Goal: Transaction & Acquisition: Purchase product/service

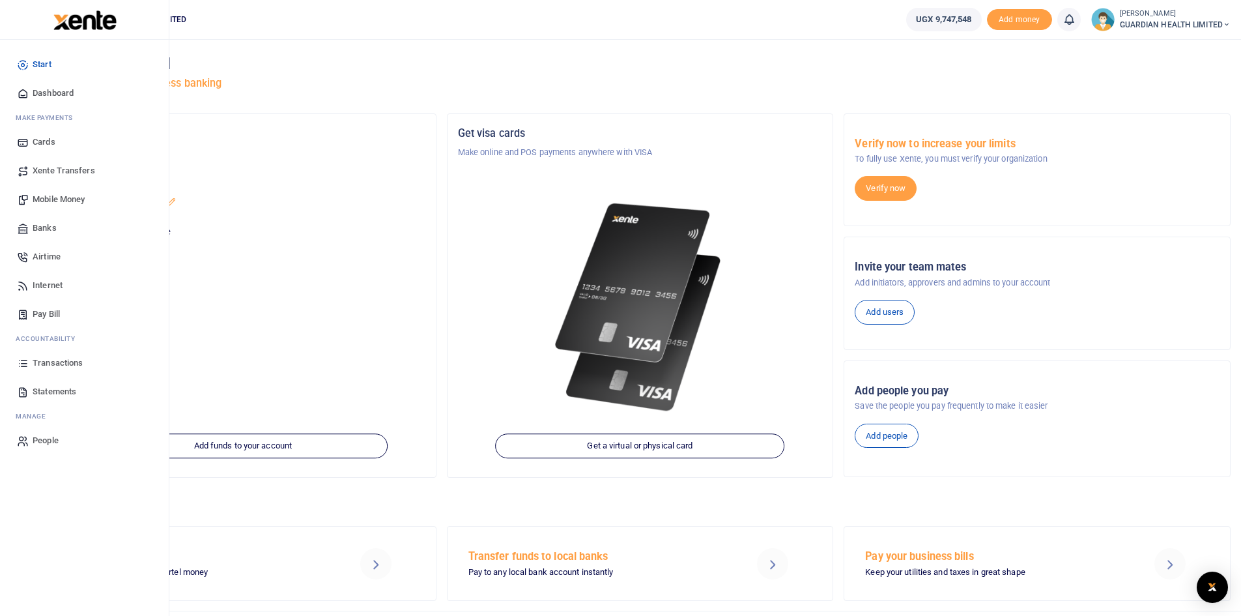
click at [41, 196] on span "Mobile Money" at bounding box center [59, 199] width 52 height 13
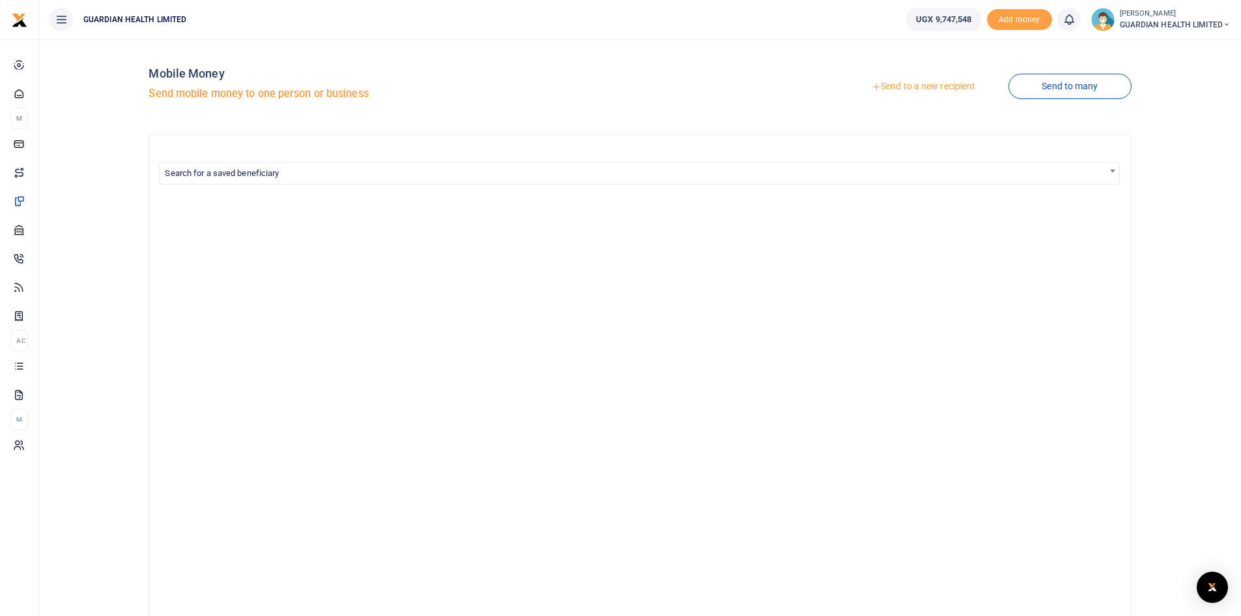
click at [902, 87] on link "Send to a new recipient" at bounding box center [923, 86] width 170 height 23
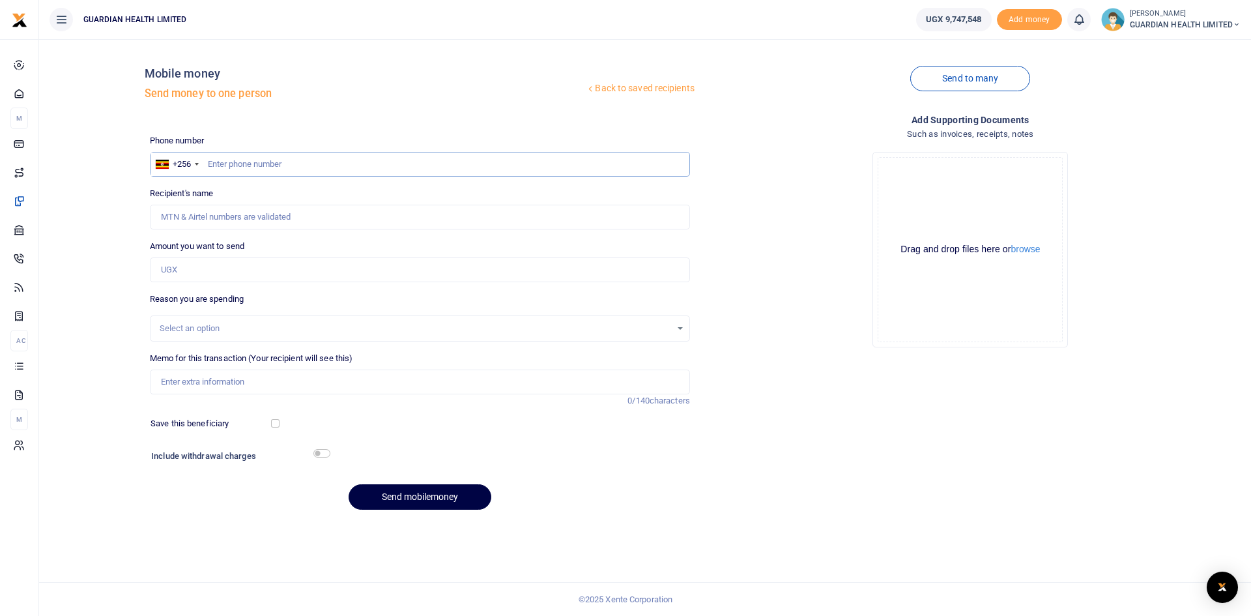
paste input "743888111"
click at [204, 165] on input "743888111" at bounding box center [420, 164] width 540 height 25
type input "743888111"
click at [194, 272] on input "Amount you want to send" at bounding box center [420, 269] width 540 height 25
type input "Ramee Haider"
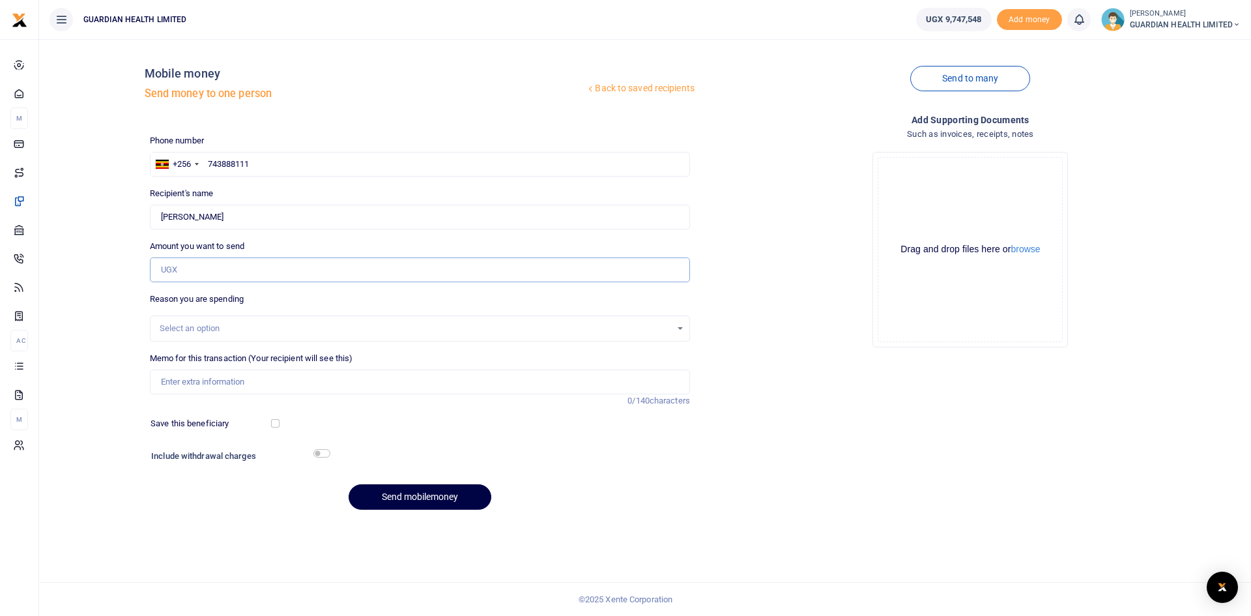
click at [221, 270] on input "Amount you want to send" at bounding box center [420, 269] width 540 height 25
type input "2,020,000"
click at [209, 328] on div "Select an option" at bounding box center [415, 328] width 511 height 13
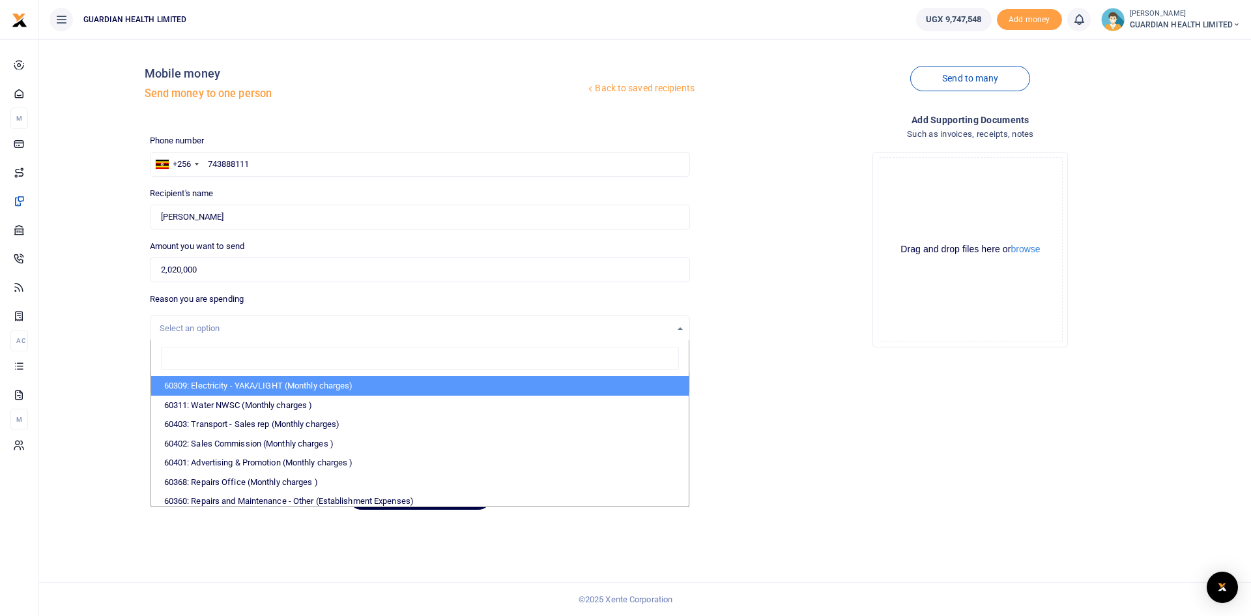
type input "o"
click at [750, 386] on div "Add supporting Documents Such as invoices, receipts, notes Drop your files here…" at bounding box center [970, 317] width 550 height 408
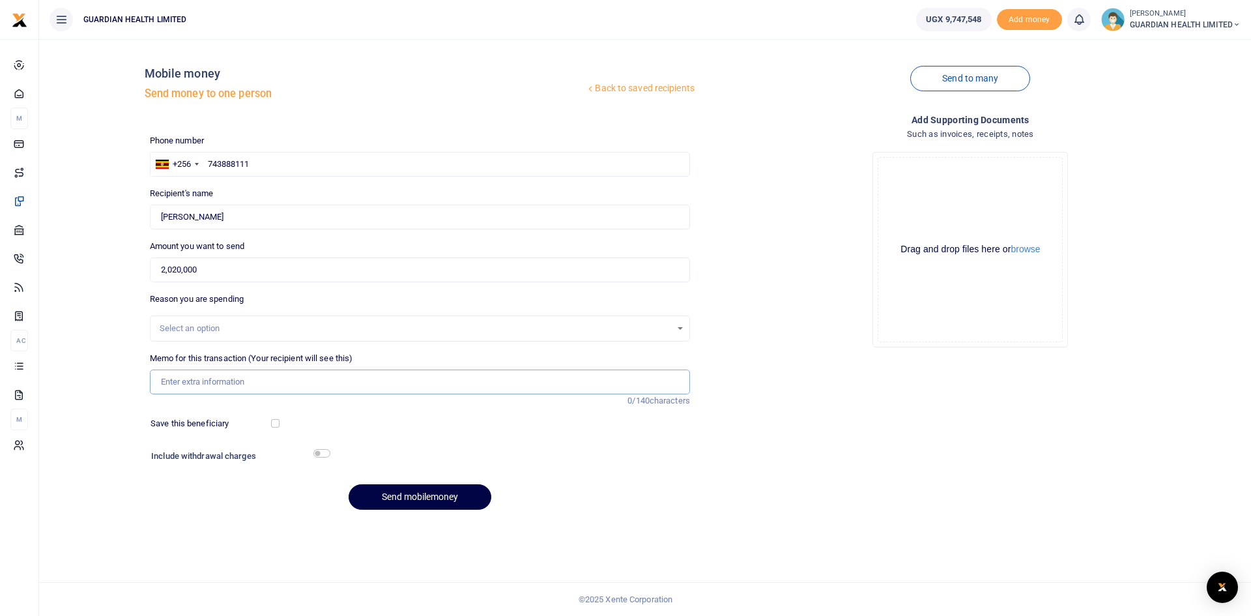
click at [197, 383] on input "Memo for this transaction (Your recipient will see this)" at bounding box center [420, 381] width 540 height 25
type input "Warehouse fridge and transportation for the fridge"
click at [274, 426] on input "checkbox" at bounding box center [275, 423] width 8 height 8
checkbox input "true"
click at [322, 455] on input "checkbox" at bounding box center [321, 453] width 17 height 8
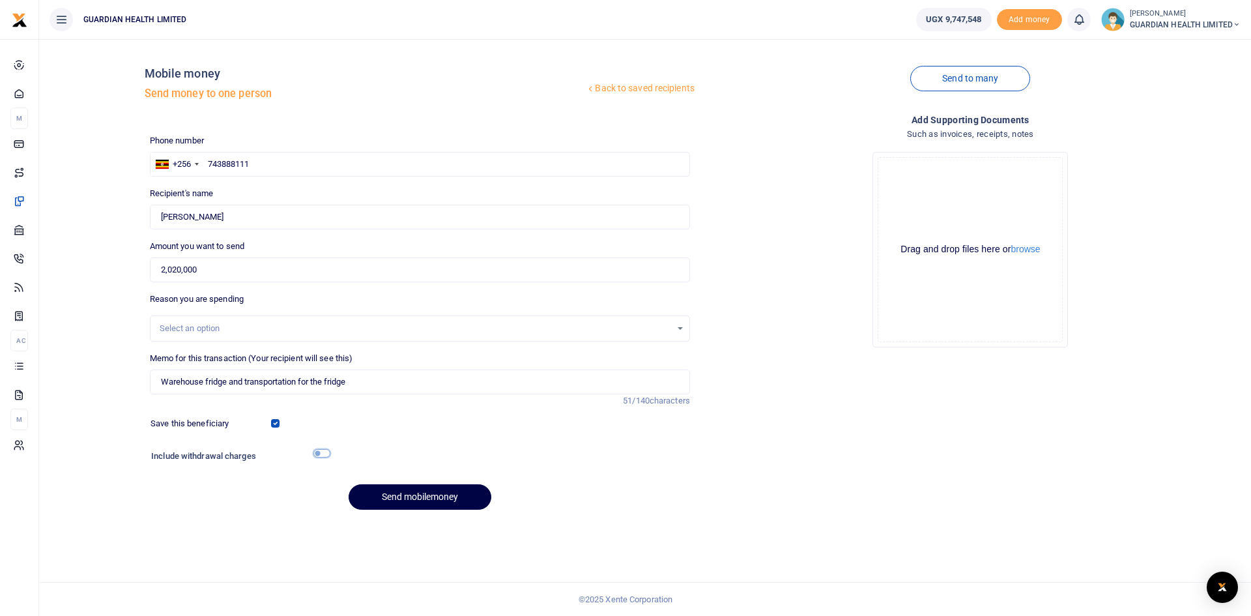
checkbox input "true"
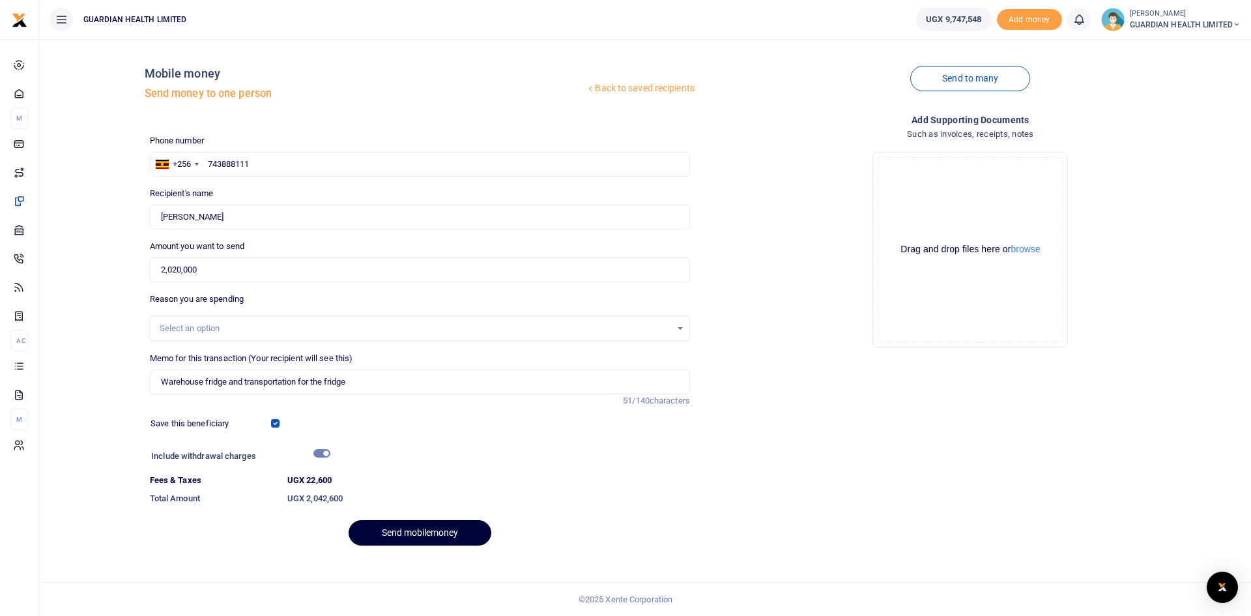
click at [427, 533] on button "Send mobilemoney" at bounding box center [420, 532] width 143 height 25
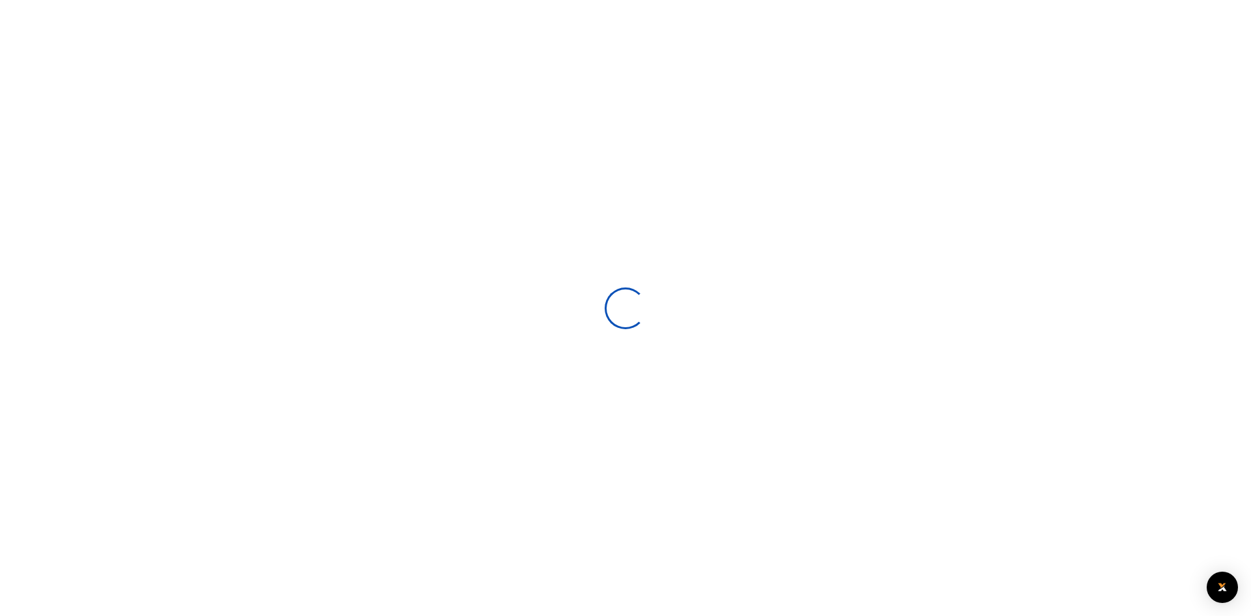
select select
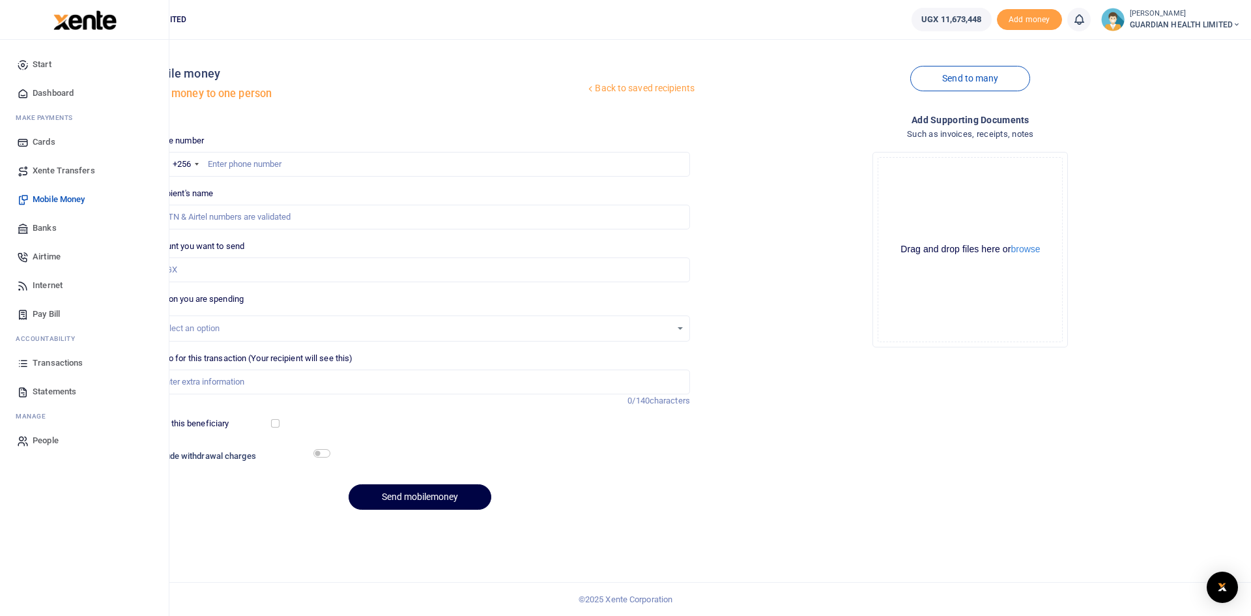
click at [68, 89] on span "Dashboard" at bounding box center [53, 93] width 41 height 13
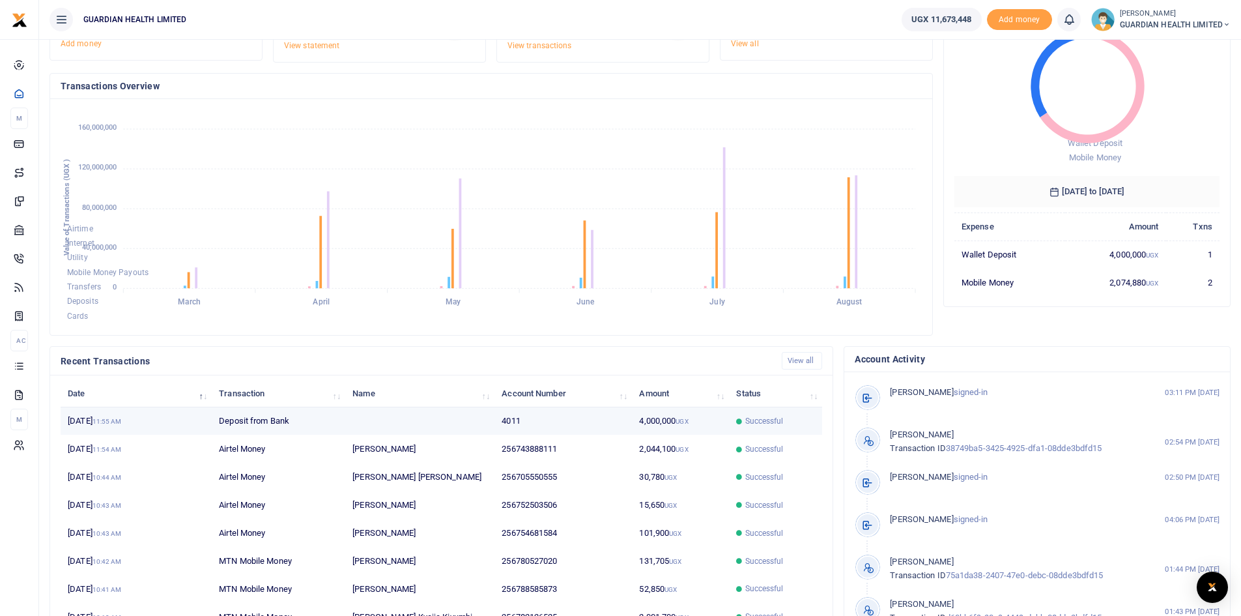
scroll to position [163, 0]
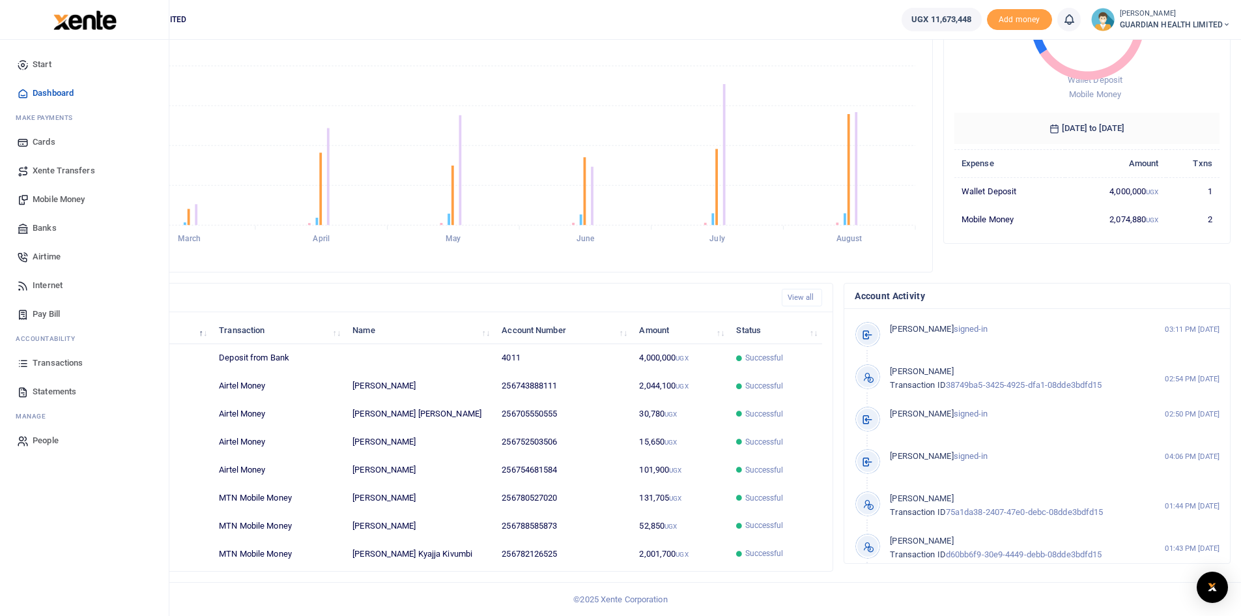
click at [66, 199] on span "Mobile Money" at bounding box center [59, 199] width 52 height 13
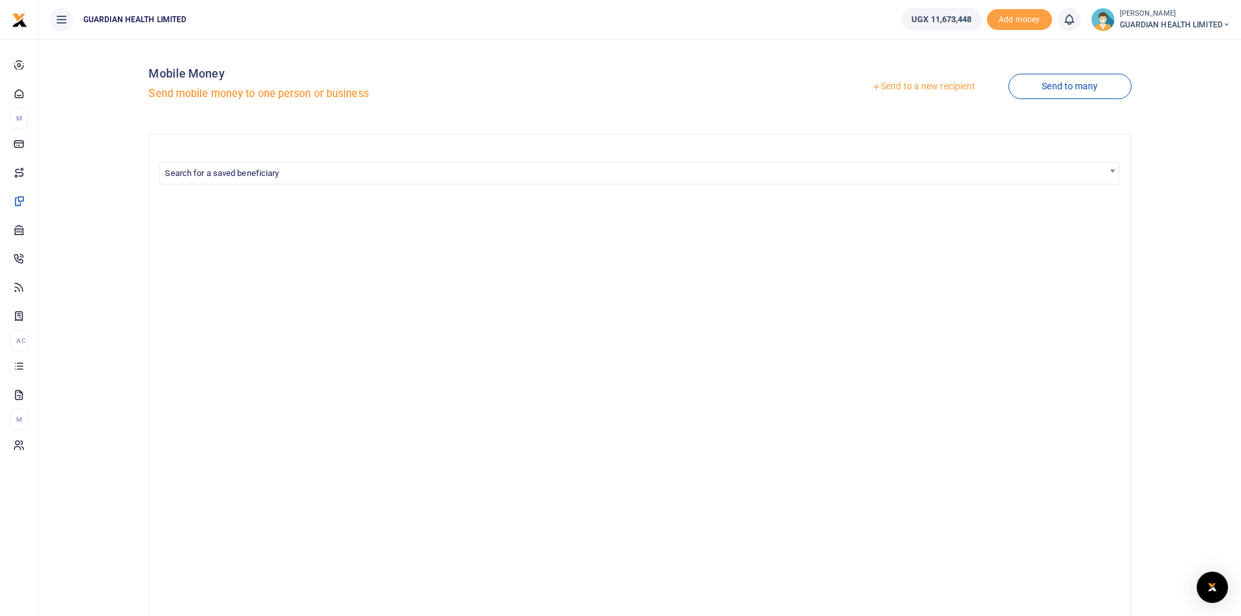
click at [923, 84] on link "Send to a new recipient" at bounding box center [923, 86] width 170 height 23
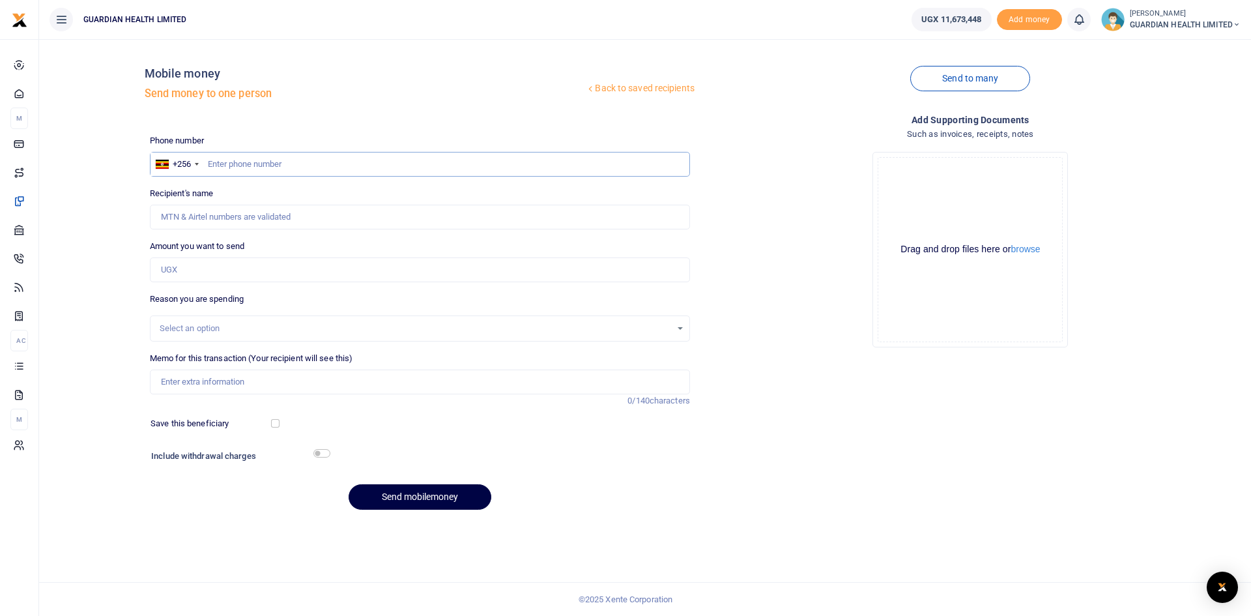
paste input "0775841590"
click at [213, 156] on input "0775841590" at bounding box center [420, 164] width 540 height 25
type input "775841590"
click at [184, 266] on input "Amount you want to send" at bounding box center [420, 269] width 540 height 25
type input "14"
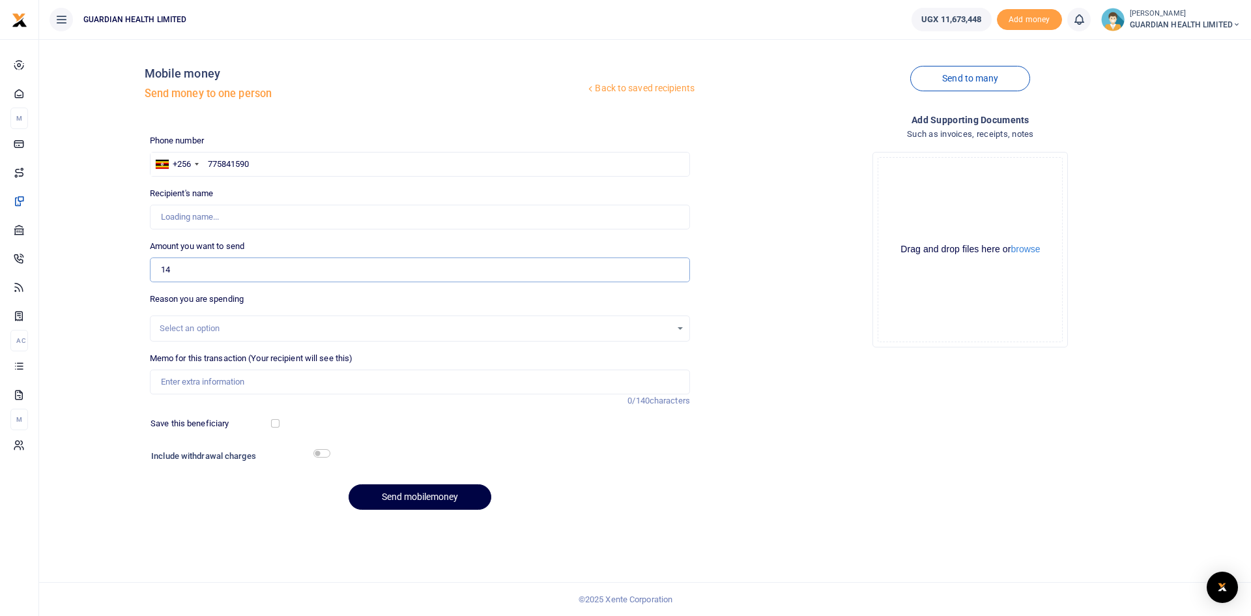
type input "Okirya Atenge"
type input "14,000"
click at [199, 379] on input "Memo for this transaction (Your recipient will see this)" at bounding box center [420, 381] width 540 height 25
type input "m"
type input "Mbale client refund"
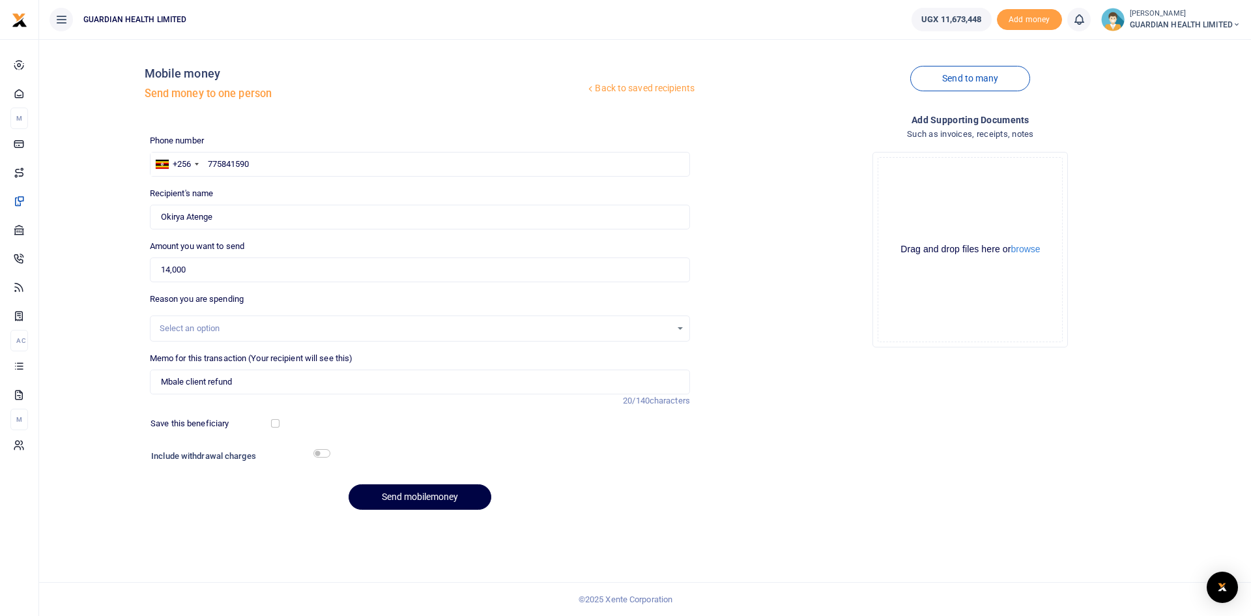
drag, startPoint x: 402, startPoint y: 418, endPoint x: 425, endPoint y: 472, distance: 59.3
click at [402, 418] on div "Save this beneficiary" at bounding box center [411, 423] width 533 height 13
click at [413, 498] on button "Send mobilemoney" at bounding box center [420, 496] width 143 height 25
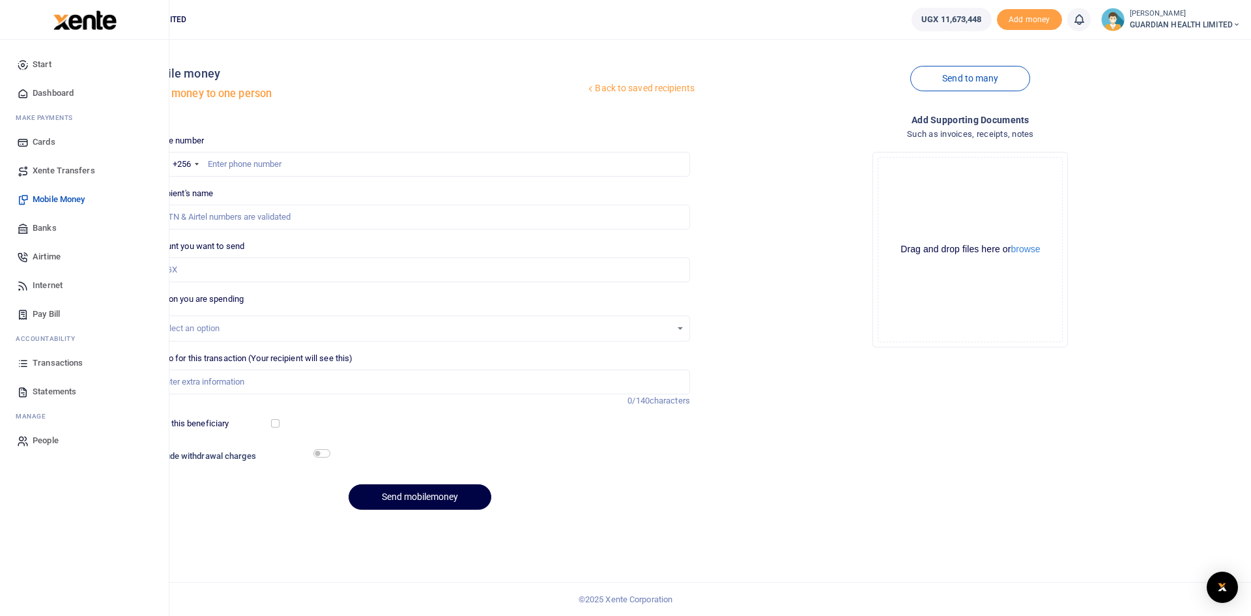
click at [56, 91] on span "Dashboard" at bounding box center [53, 93] width 41 height 13
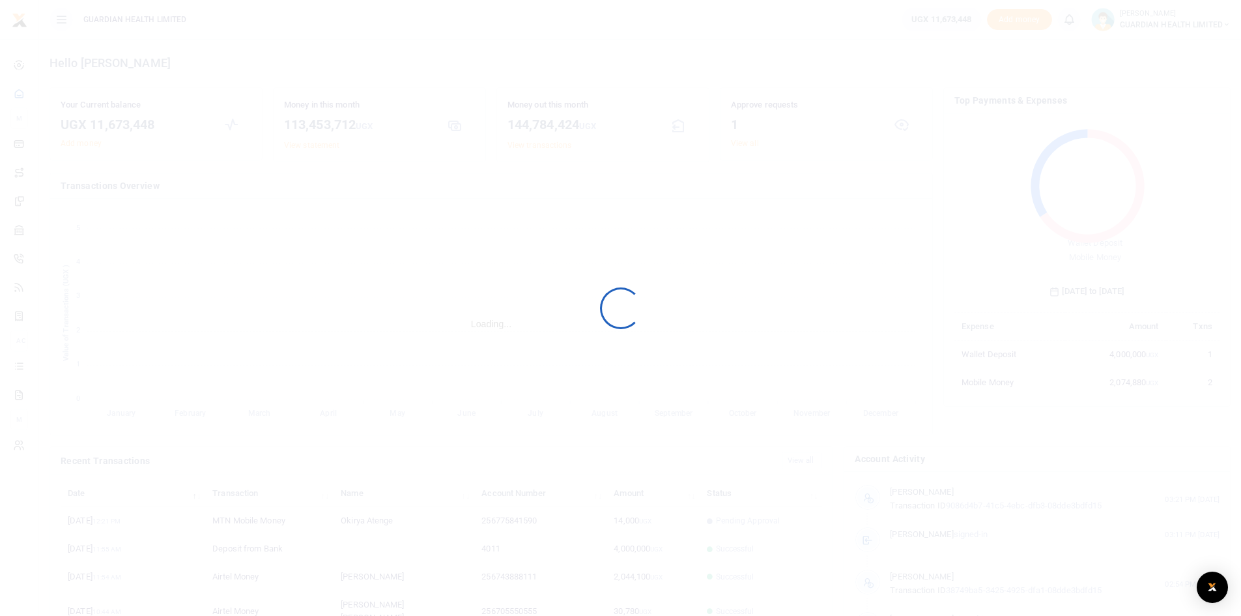
scroll to position [10, 10]
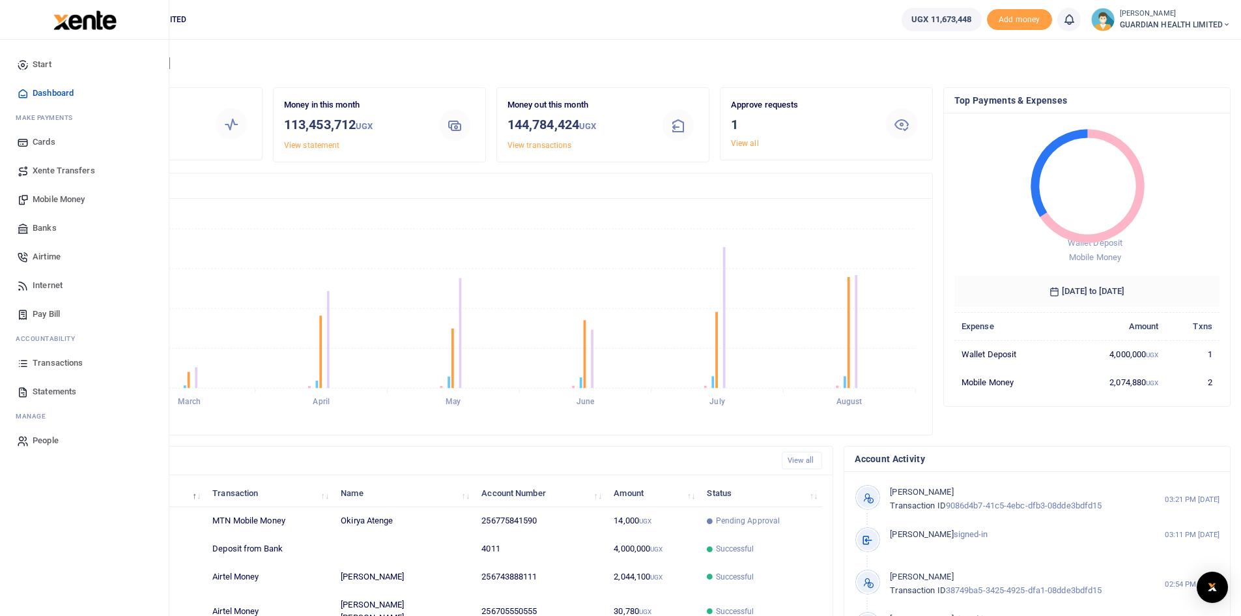
click at [68, 201] on span "Mobile Money" at bounding box center [59, 199] width 52 height 13
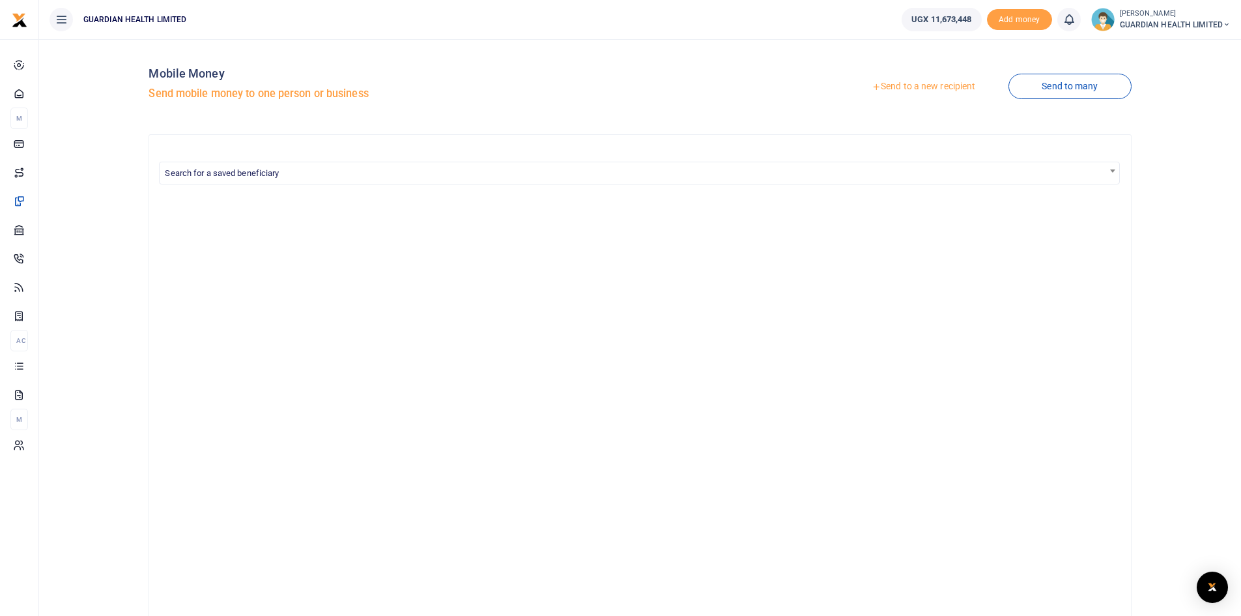
click at [951, 86] on link "Send to a new recipient" at bounding box center [923, 86] width 170 height 23
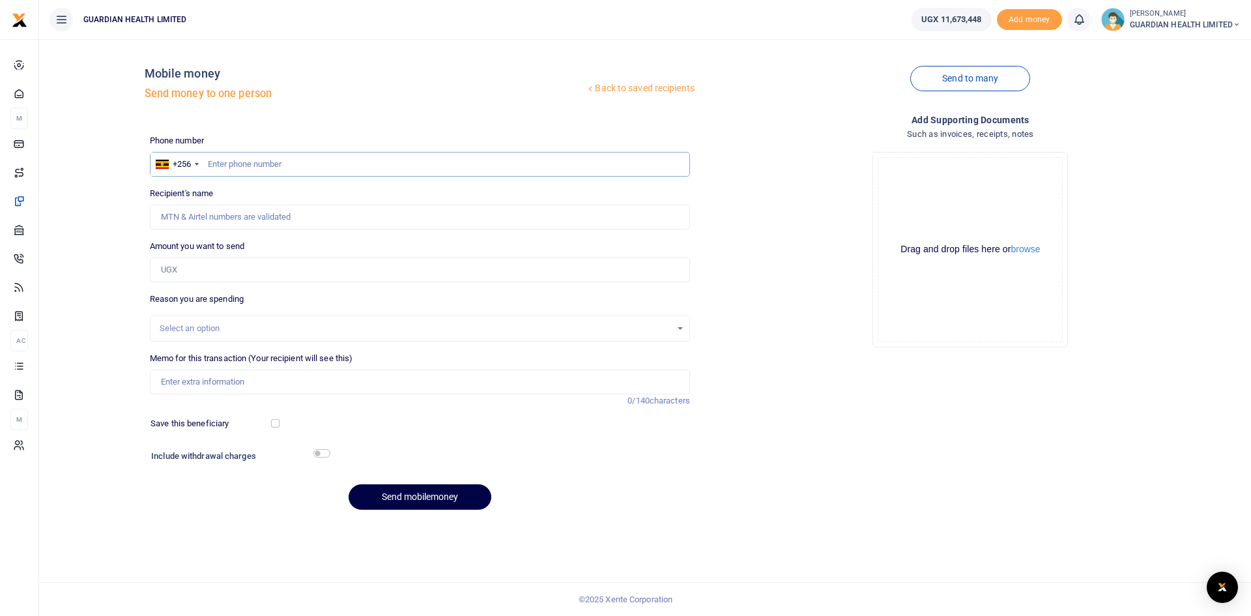
paste input "772383502"
click at [205, 160] on input "772383502" at bounding box center [420, 164] width 540 height 25
type input "772383502"
type input "David Rwabwogo"
click at [206, 272] on input "Amount you want to send" at bounding box center [420, 269] width 540 height 25
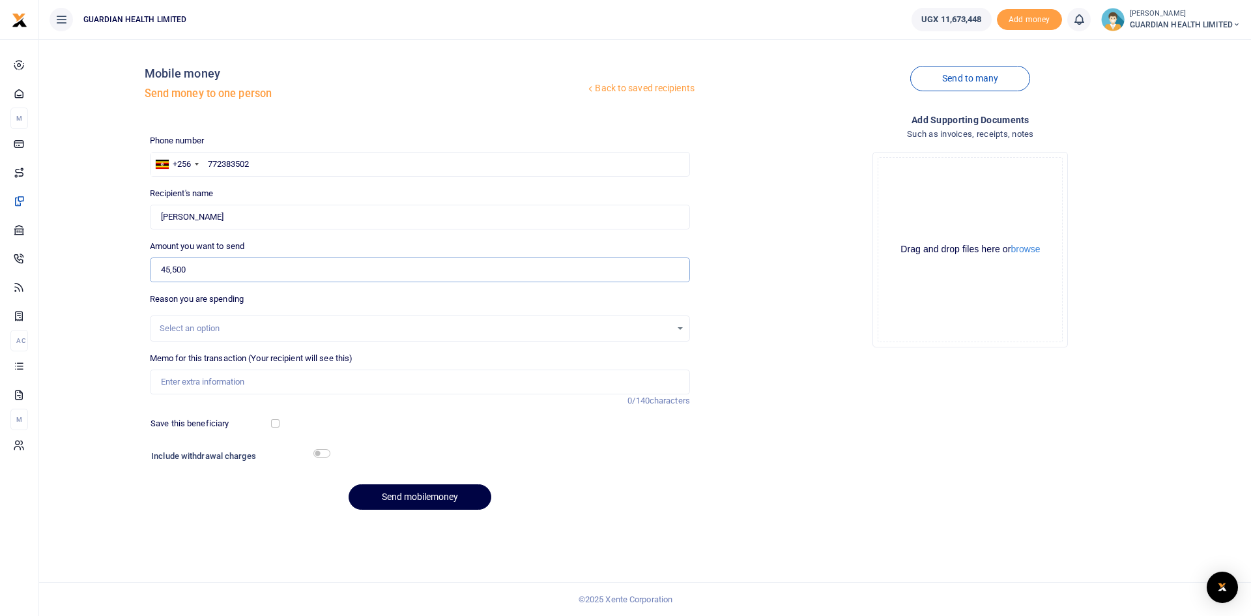
type input "45,500"
drag, startPoint x: 193, startPoint y: 388, endPoint x: 188, endPoint y: 349, distance: 40.1
click at [193, 388] on input "Memo for this transaction (Your recipient will see this)" at bounding box center [420, 381] width 540 height 25
click at [187, 324] on div "Select an option" at bounding box center [415, 328] width 511 height 13
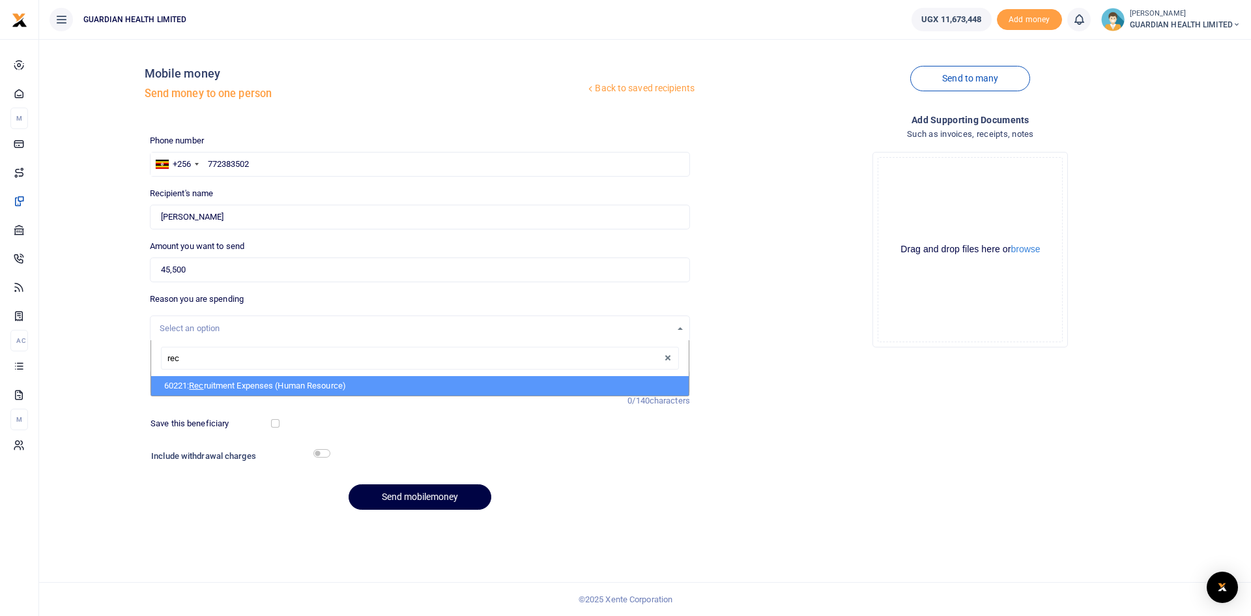
type input "recr"
click at [206, 388] on span "Recr" at bounding box center [197, 385] width 17 height 10
select select "5394"
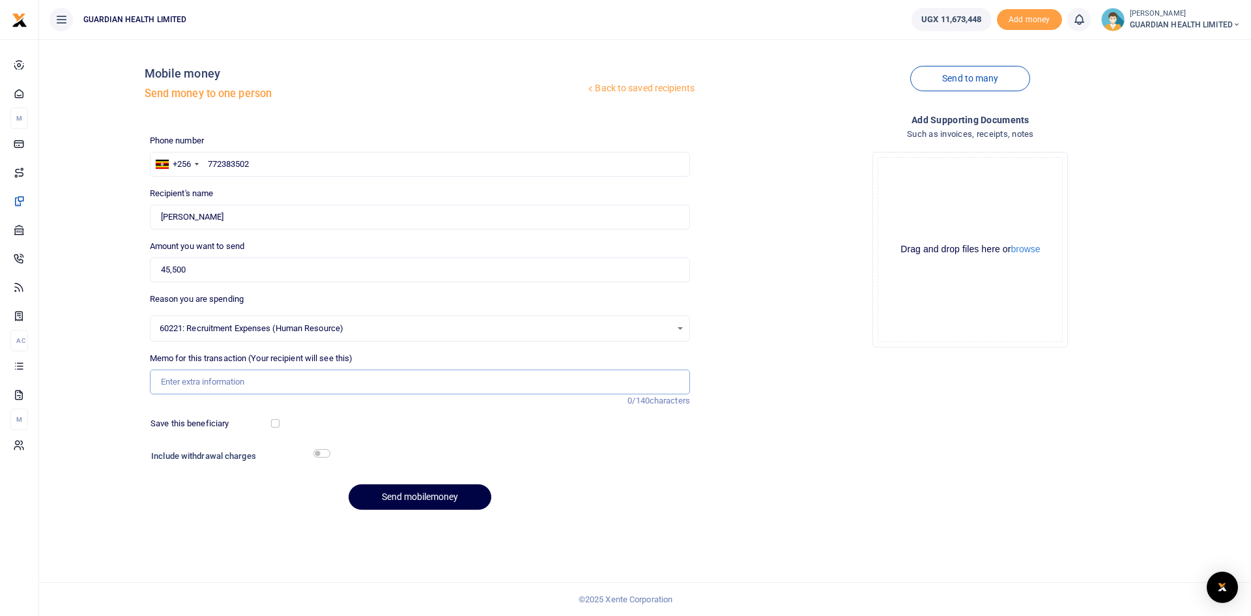
click at [199, 379] on input "Memo for this transaction (Your recipient will see this)" at bounding box center [420, 381] width 540 height 25
paste input "Buying breakfast for Interviewers(Field Agents)Rocke"
click at [287, 382] on input "Buying breakfast for Interviewers(Field Agents)Rocket" at bounding box center [420, 381] width 540 height 25
click at [335, 382] on input "Buying breakfast for Interviewers Field Agents)Rocket" at bounding box center [420, 381] width 540 height 25
click at [339, 382] on input "Buying breakfast for Interviewers Field Agents)Rocket" at bounding box center [420, 381] width 540 height 25
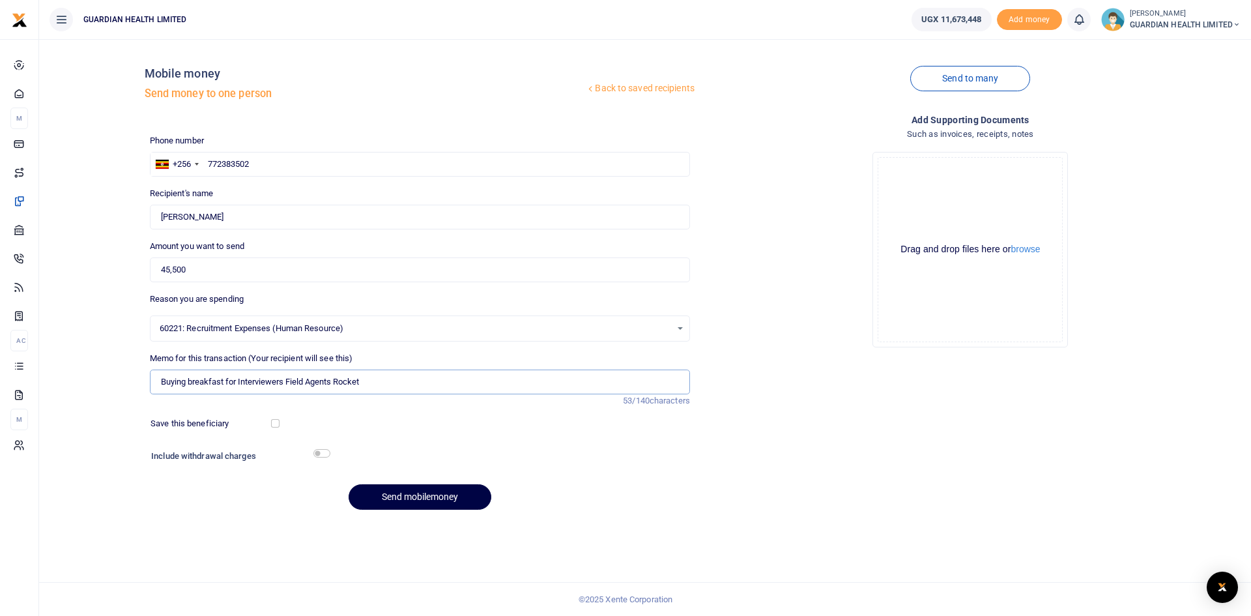
click at [390, 385] on input "Buying breakfast for Interviewers Field Agents Rocket" at bounding box center [420, 381] width 540 height 25
type input "Buying breakfast for Interviewers Field Agents Rockethealth"
click at [275, 421] on input "checkbox" at bounding box center [275, 423] width 8 height 8
checkbox input "true"
click at [322, 450] on input "checkbox" at bounding box center [321, 453] width 17 height 8
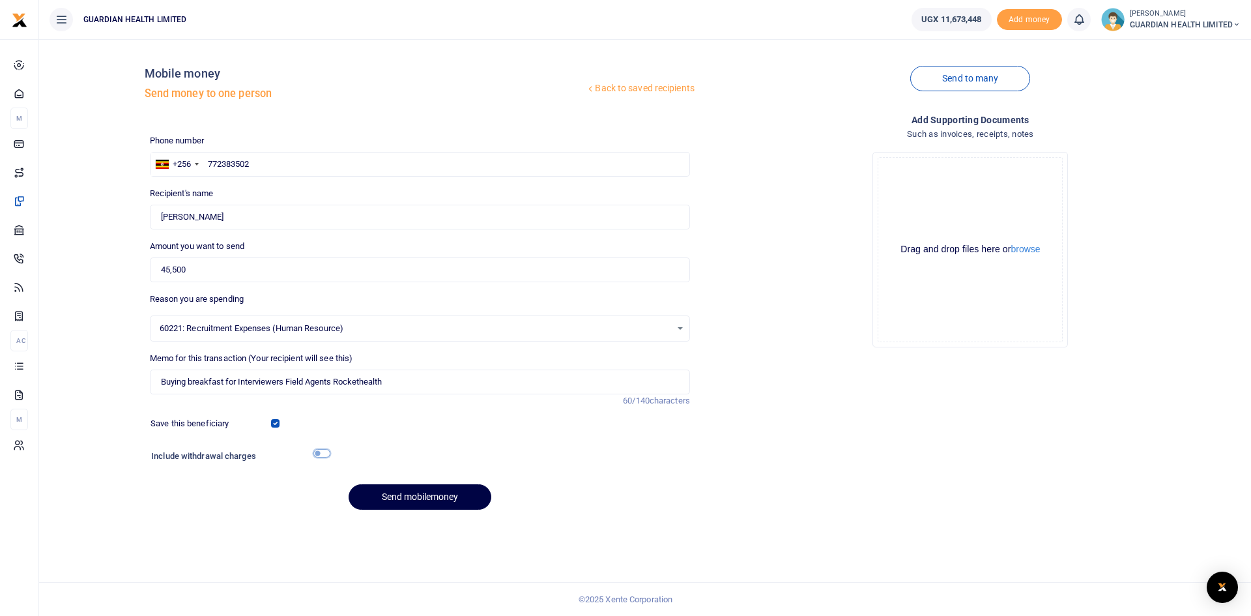
checkbox input "true"
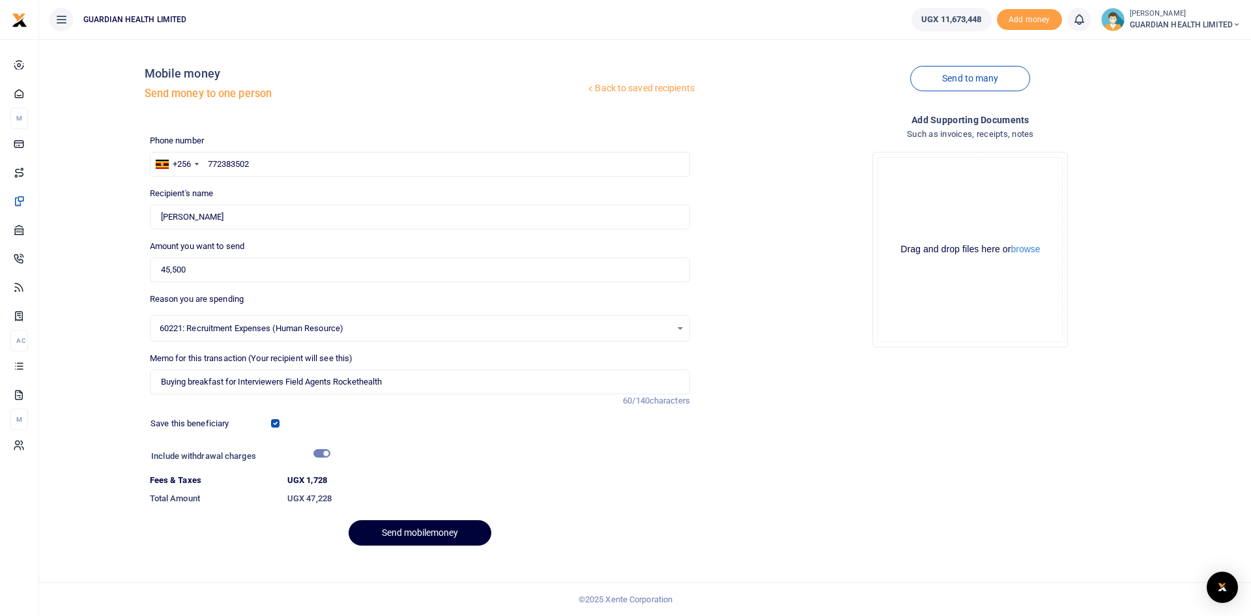
click at [407, 532] on button "Send mobilemoney" at bounding box center [420, 532] width 143 height 25
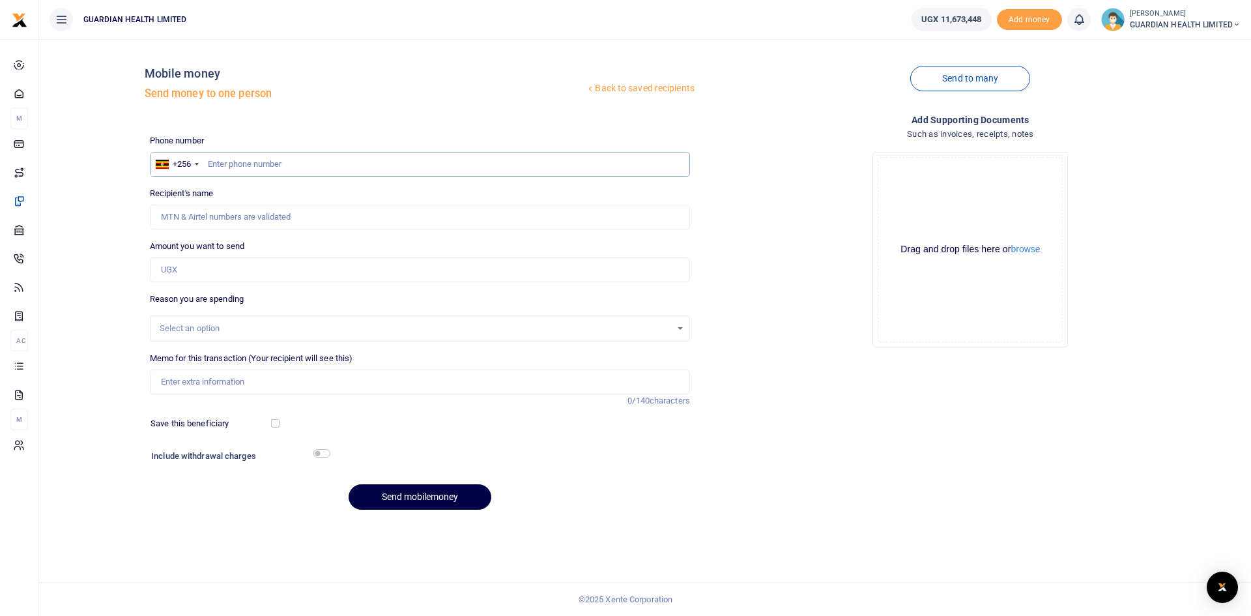
click at [310, 163] on input "text" at bounding box center [420, 164] width 540 height 25
type input "757766526"
drag, startPoint x: 372, startPoint y: 270, endPoint x: 335, endPoint y: 149, distance: 126.5
click at [372, 270] on input "Amount you want to send" at bounding box center [420, 269] width 540 height 25
type input "Karuhanga Abdu"
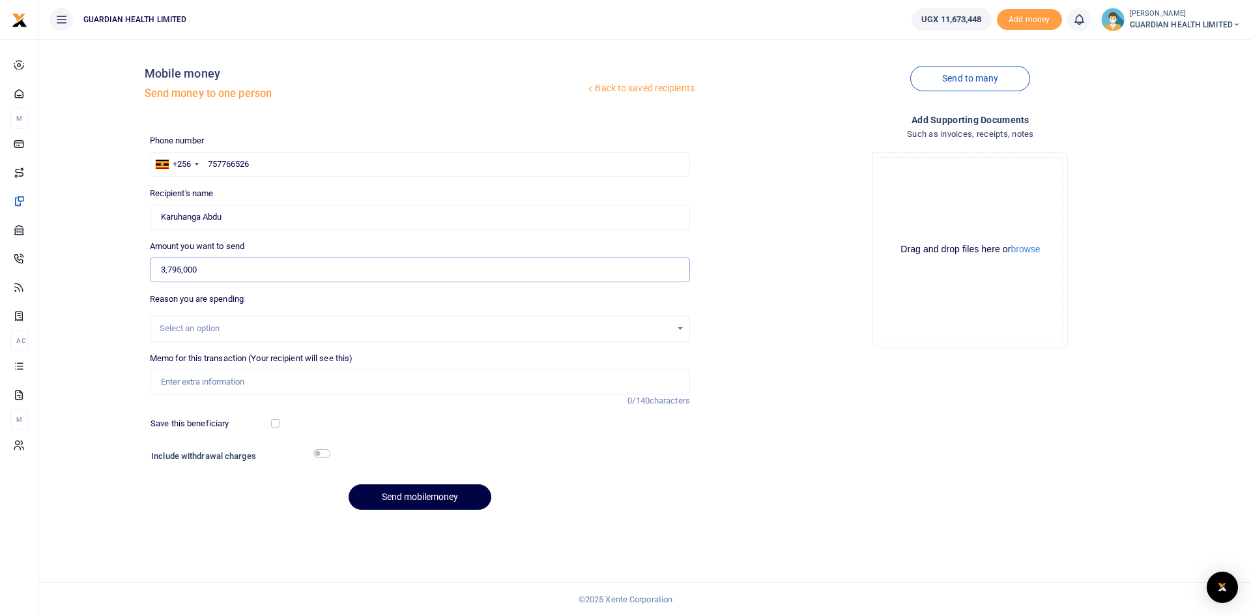
type input "3,795,000"
click at [238, 324] on div "Select an option" at bounding box center [415, 328] width 511 height 13
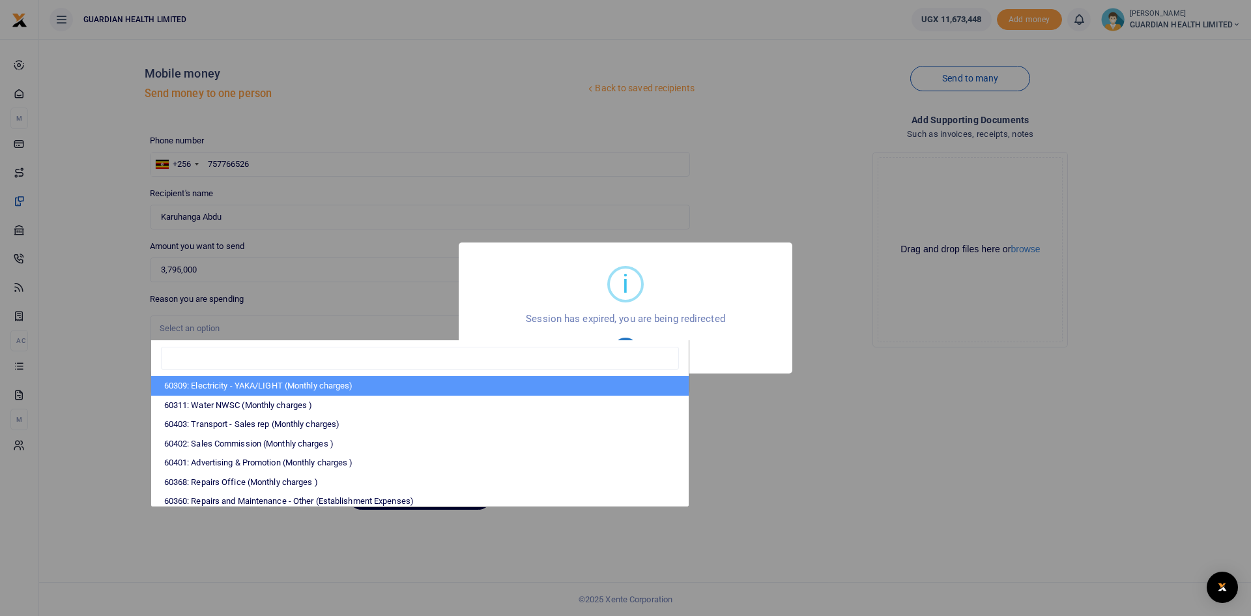
click at [723, 343] on div "OK No Cancel" at bounding box center [625, 348] width 307 height 23
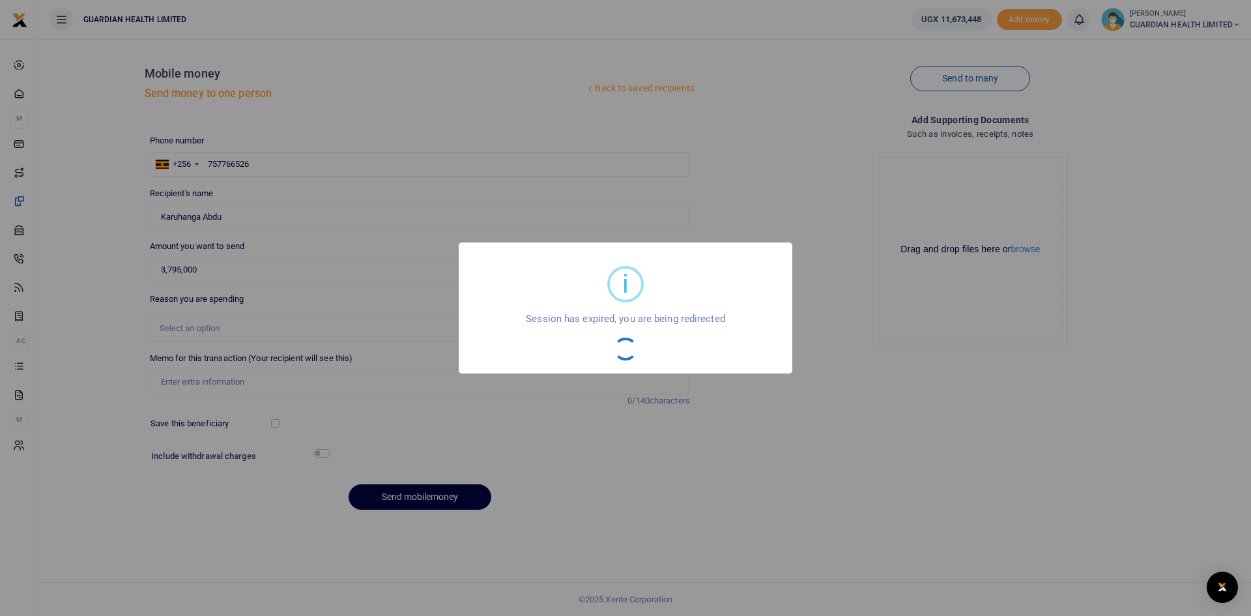
click at [708, 369] on div "i × Session has expired, you are being redirected OK No Cancel" at bounding box center [626, 307] width 334 height 131
click at [639, 417] on div "i × Session has expired, you are being redirected OK No Cancel" at bounding box center [625, 308] width 1251 height 616
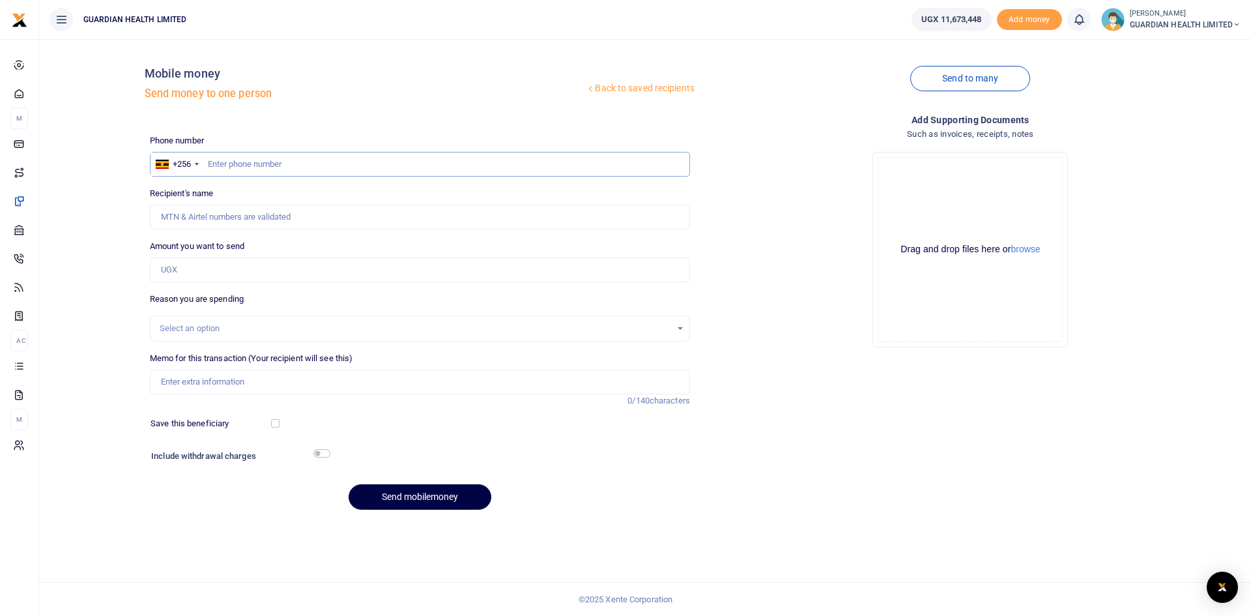
click at [274, 164] on input "text" at bounding box center [420, 164] width 540 height 25
click at [221, 160] on input "75766526" at bounding box center [420, 164] width 540 height 25
type input "757766526"
click at [182, 270] on input "Amount you want to send" at bounding box center [420, 269] width 540 height 25
type input "Karuhanga Abdu"
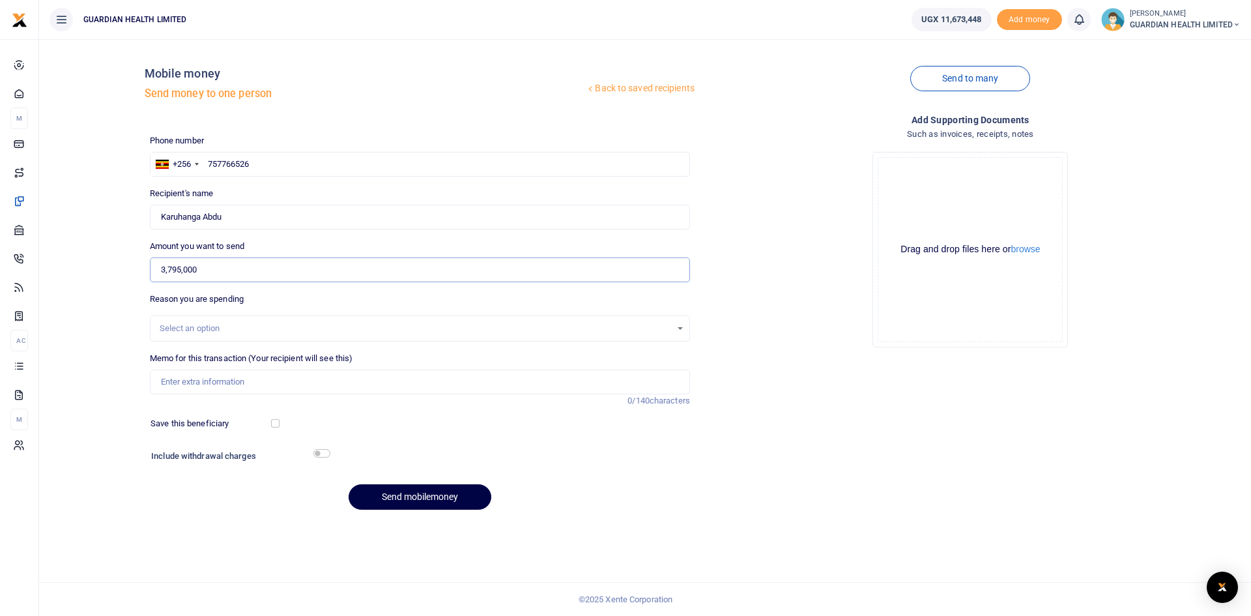
type input "3,795,000"
click at [223, 377] on input "Memo for this transaction (Your recipient will see this)" at bounding box center [420, 381] width 540 height 25
click at [195, 382] on input "Memo for this transaction (Your recipient will see this)" at bounding box center [420, 381] width 540 height 25
type input "Batteries and computer ram repairs for all branches"
click at [276, 426] on input "checkbox" at bounding box center [275, 423] width 8 height 8
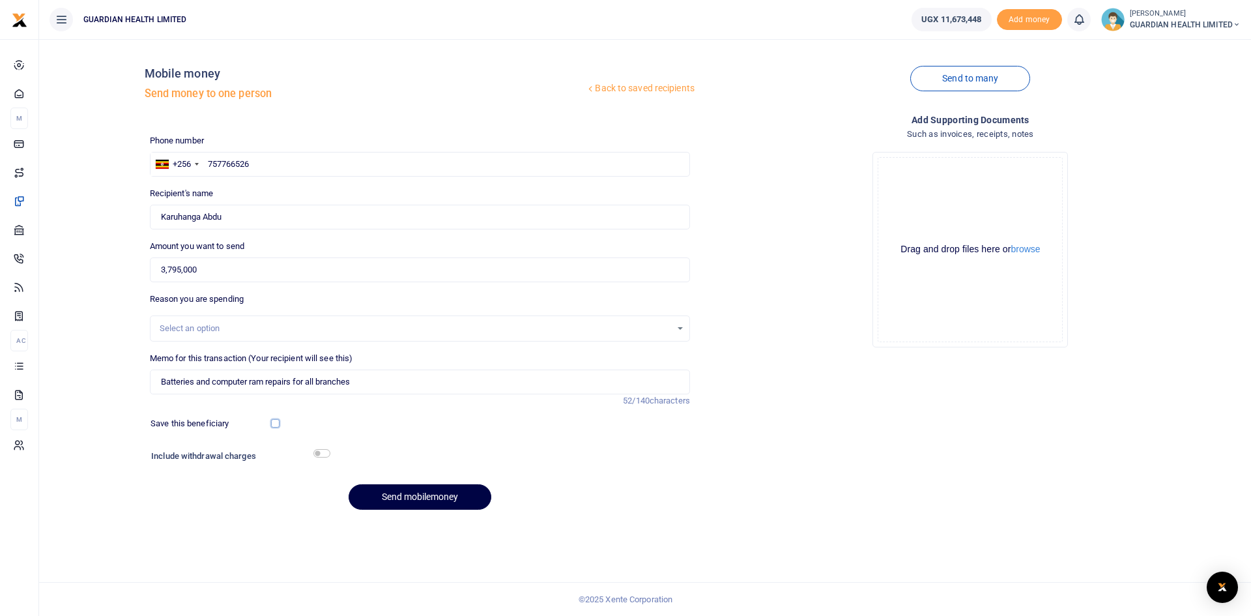
checkbox input "true"
click at [323, 454] on input "checkbox" at bounding box center [321, 453] width 17 height 8
checkbox input "true"
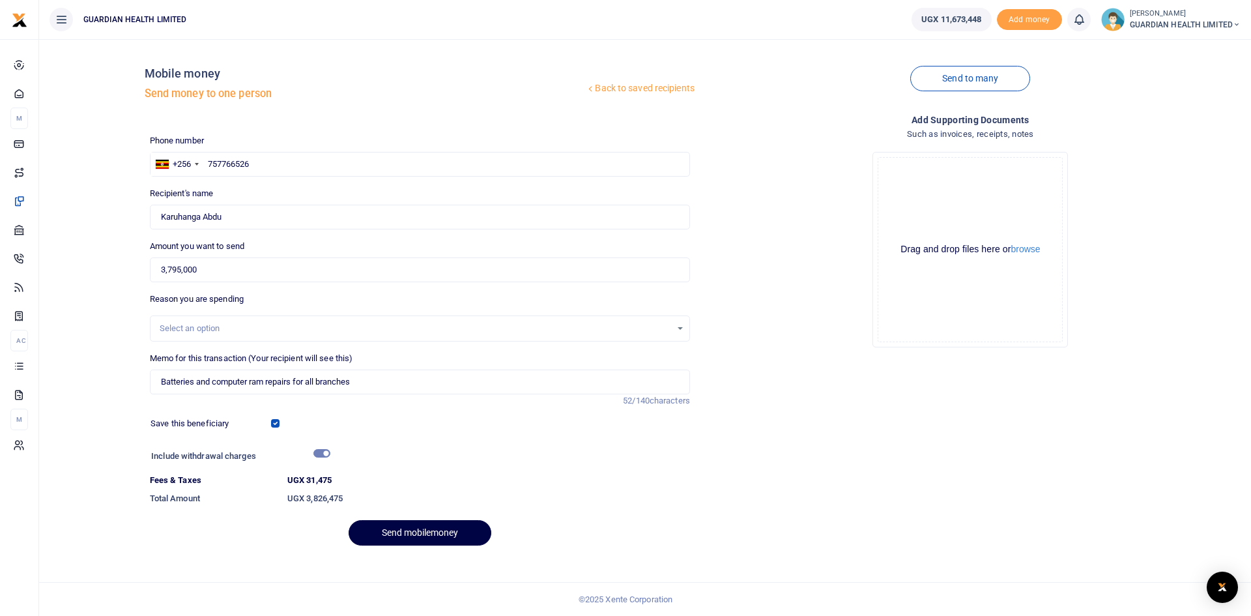
click at [193, 330] on div "Select an option" at bounding box center [415, 328] width 511 height 13
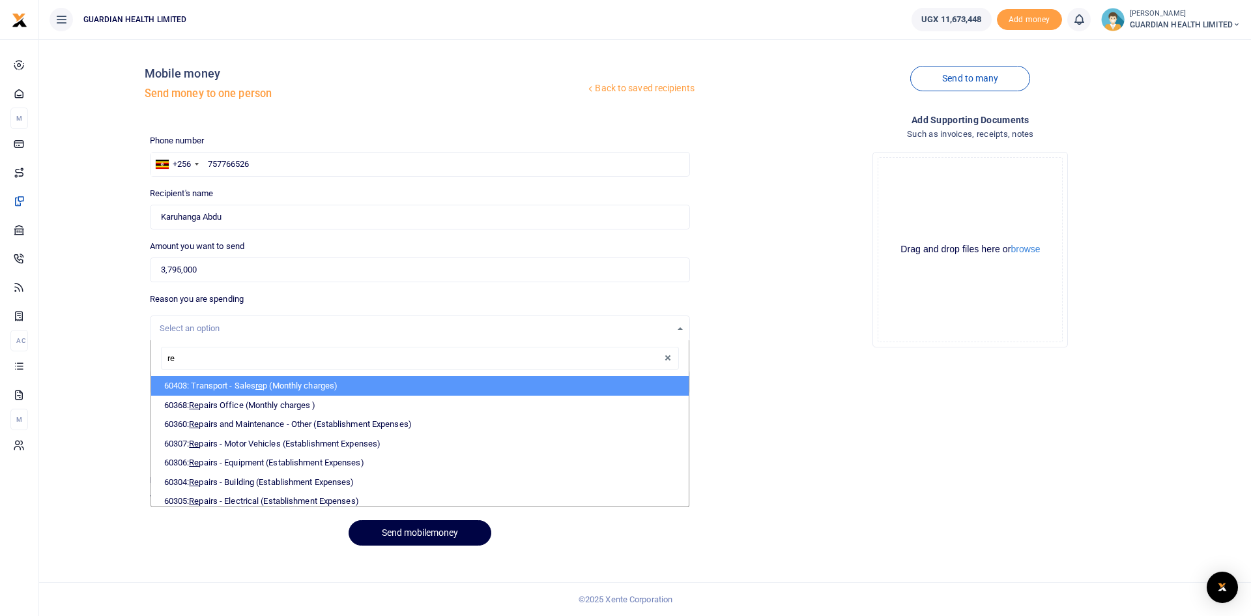
type input "rep"
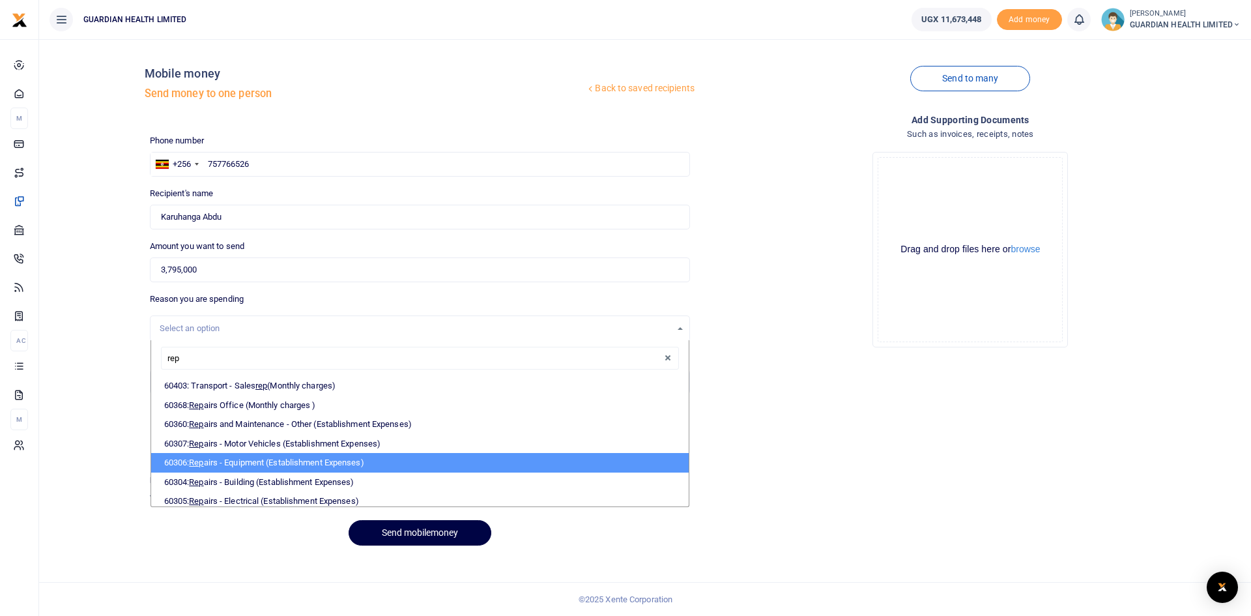
click at [266, 461] on li "60306: Rep airs - Equipment (Establishment Expenses)" at bounding box center [419, 463] width 537 height 20
select select "5390"
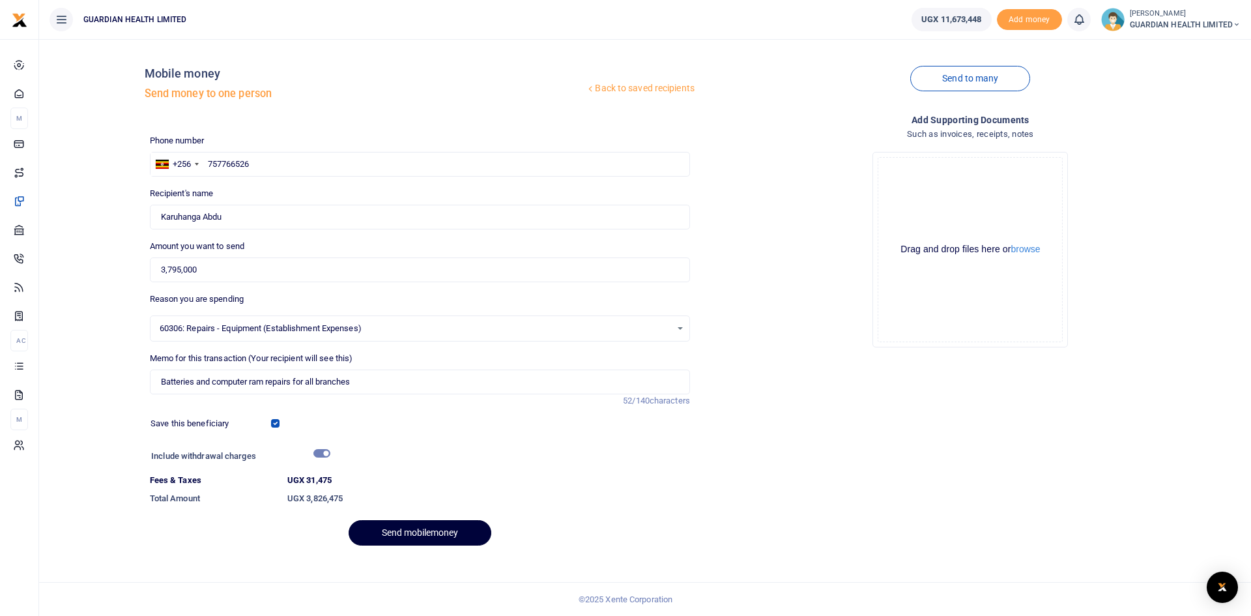
click at [405, 534] on button "Send mobilemoney" at bounding box center [420, 532] width 143 height 25
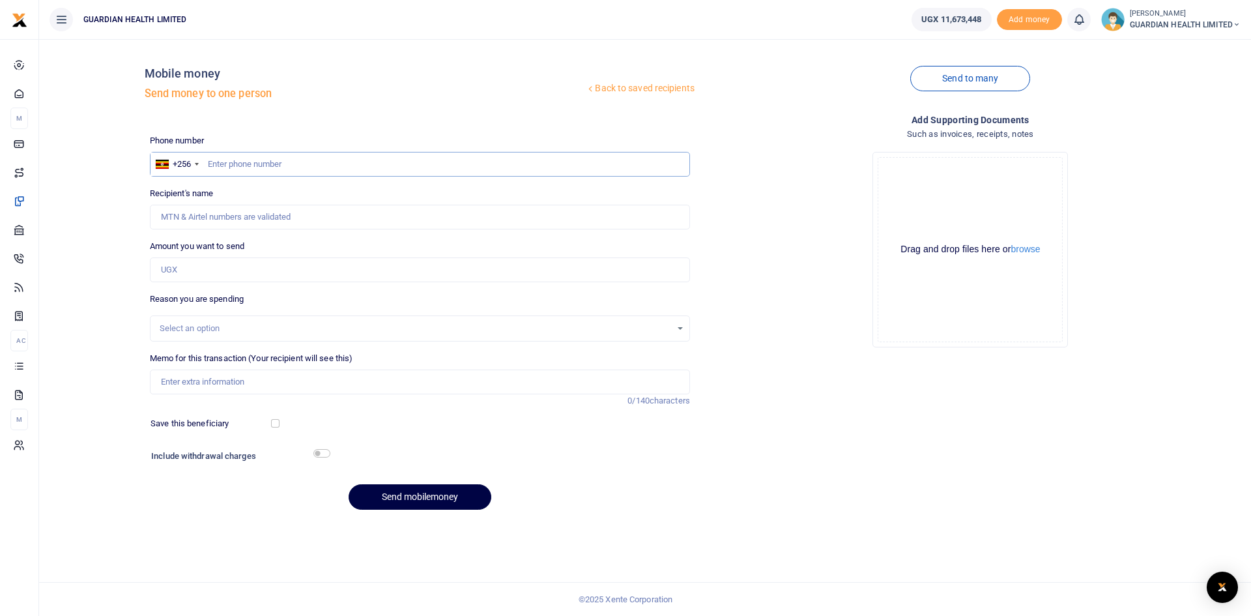
click at [281, 164] on input "text" at bounding box center [420, 164] width 540 height 25
click at [279, 167] on input "text" at bounding box center [420, 164] width 540 height 25
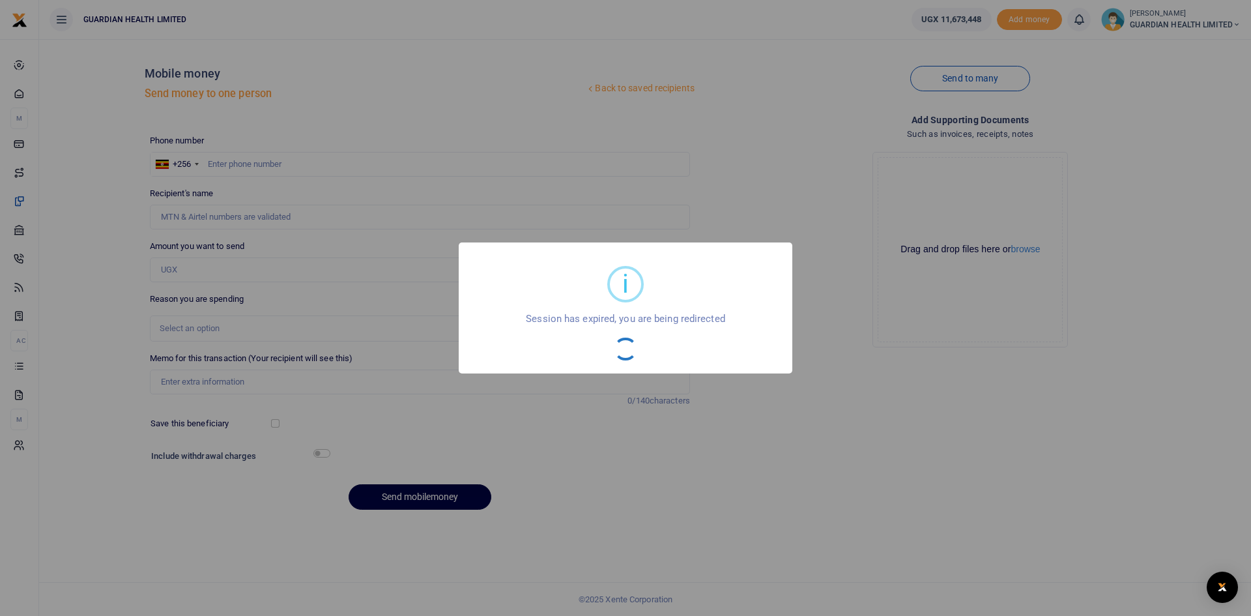
click at [877, 354] on div "i × Session has expired, you are being redirected OK No Cancel" at bounding box center [625, 308] width 1251 height 616
click at [836, 293] on div "i × Session has expired, you are being redirected OK No Cancel" at bounding box center [625, 308] width 1251 height 616
click at [220, 162] on div "i × Session has expired, you are being redirected OK No Cancel" at bounding box center [625, 308] width 1251 height 616
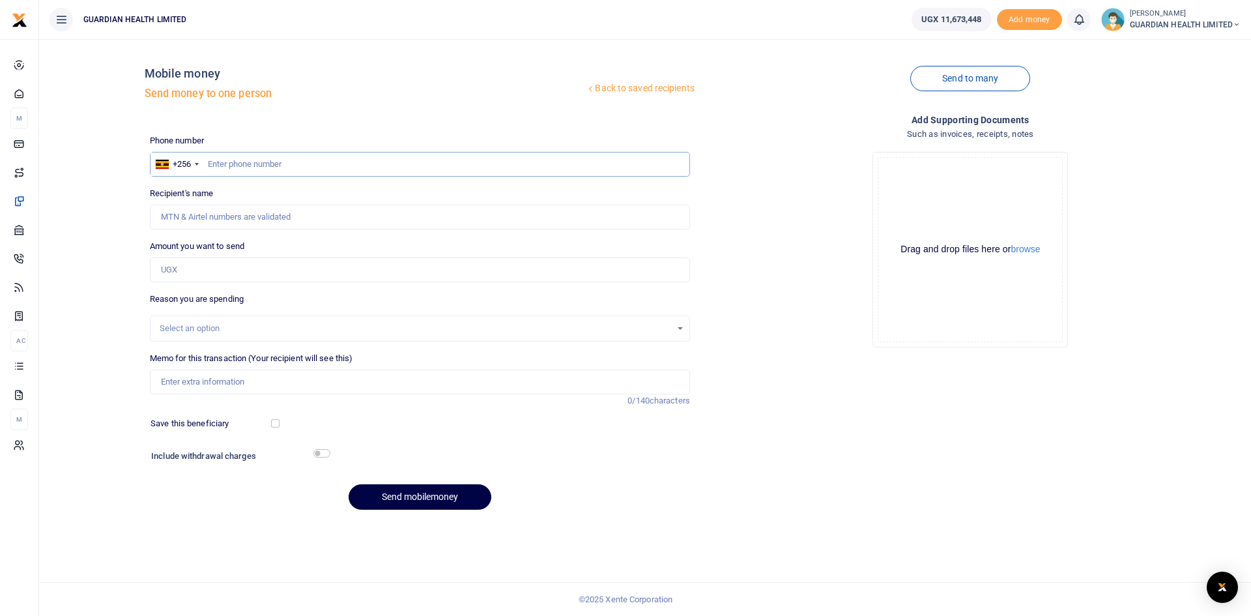
click at [266, 166] on input "text" at bounding box center [420, 164] width 540 height 25
click at [216, 276] on input "Amount you want to send" at bounding box center [420, 269] width 540 height 25
click at [256, 157] on input "78440467" at bounding box center [420, 164] width 540 height 25
click at [221, 164] on input "78440467" at bounding box center [420, 164] width 540 height 25
type input "784440467"
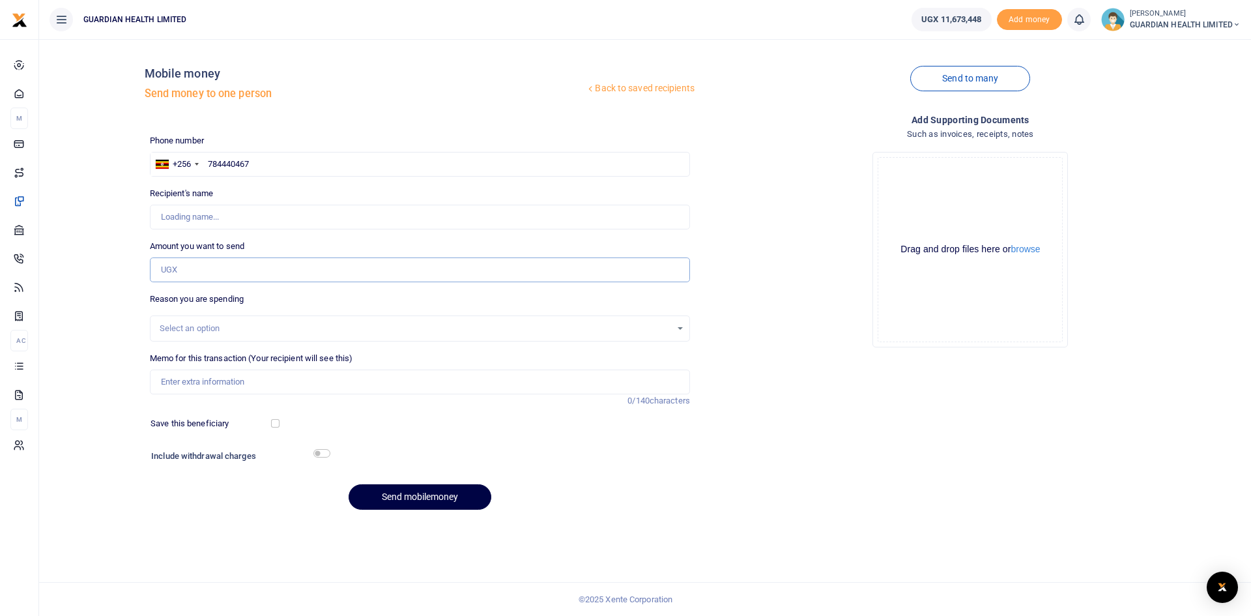
click at [227, 274] on input "Amount you want to send" at bounding box center [420, 269] width 540 height 25
type input "Hamza Mbajjwe"
click at [210, 270] on input "Amount you want to send" at bounding box center [420, 269] width 540 height 25
type input "230,000"
drag, startPoint x: 228, startPoint y: 381, endPoint x: 229, endPoint y: 345, distance: 35.8
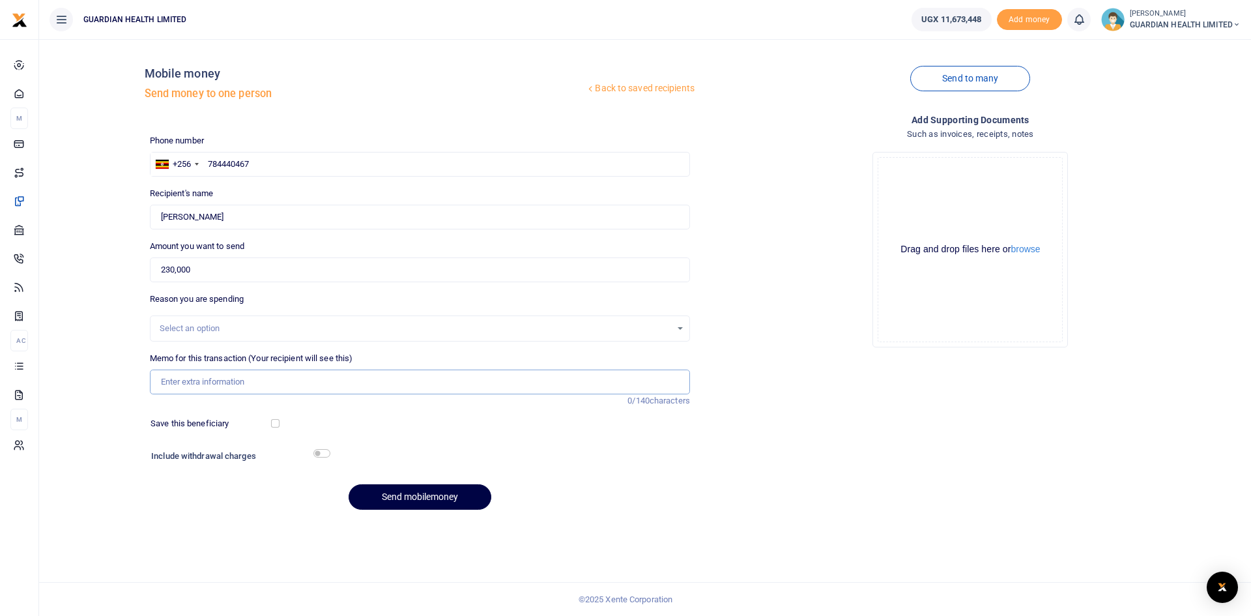
click at [228, 381] on input "Memo for this transaction (Your recipient will see this)" at bounding box center [420, 381] width 540 height 25
click at [224, 328] on div "Select an option" at bounding box center [415, 328] width 511 height 13
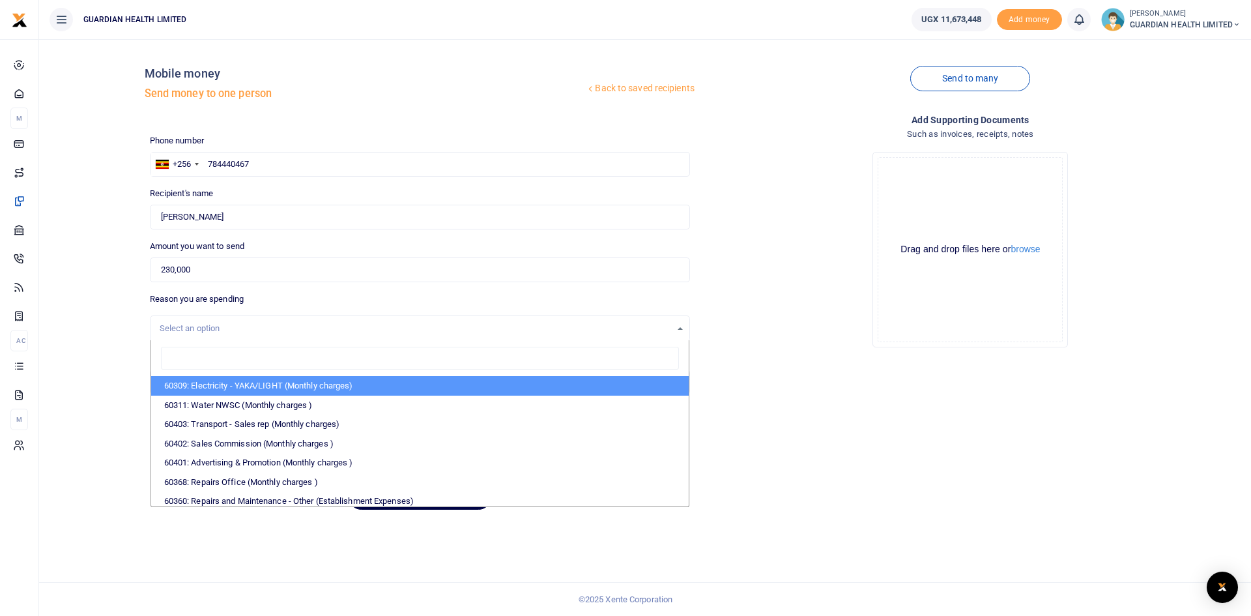
click at [226, 323] on div "Select an option" at bounding box center [415, 328] width 511 height 13
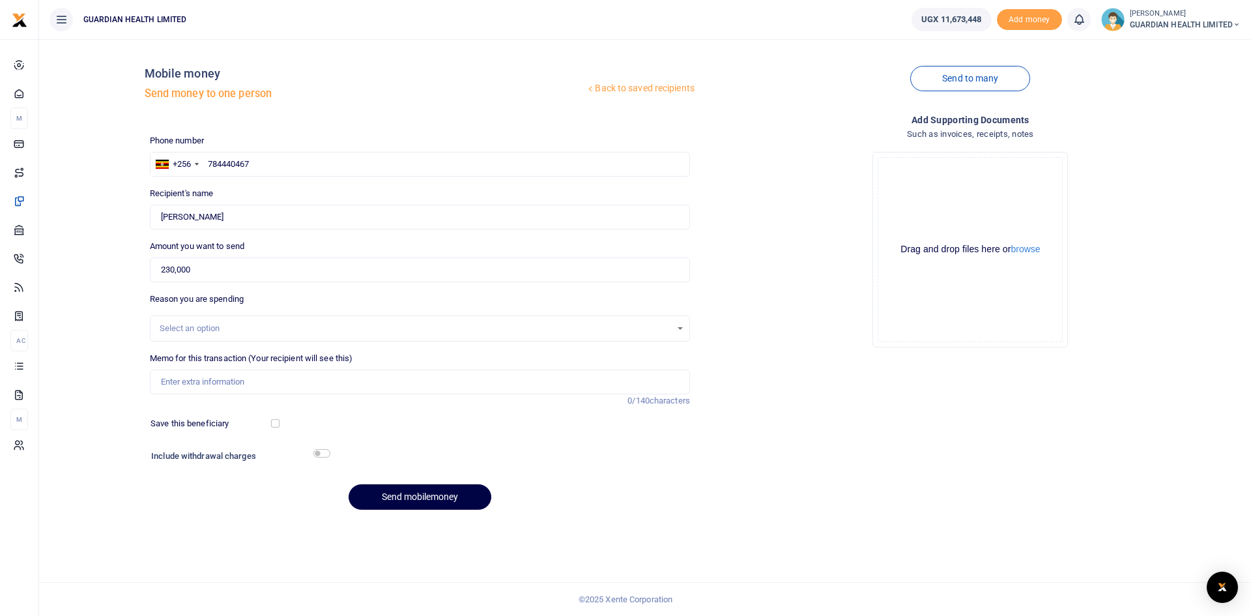
click at [231, 328] on div "Select an option" at bounding box center [415, 328] width 511 height 13
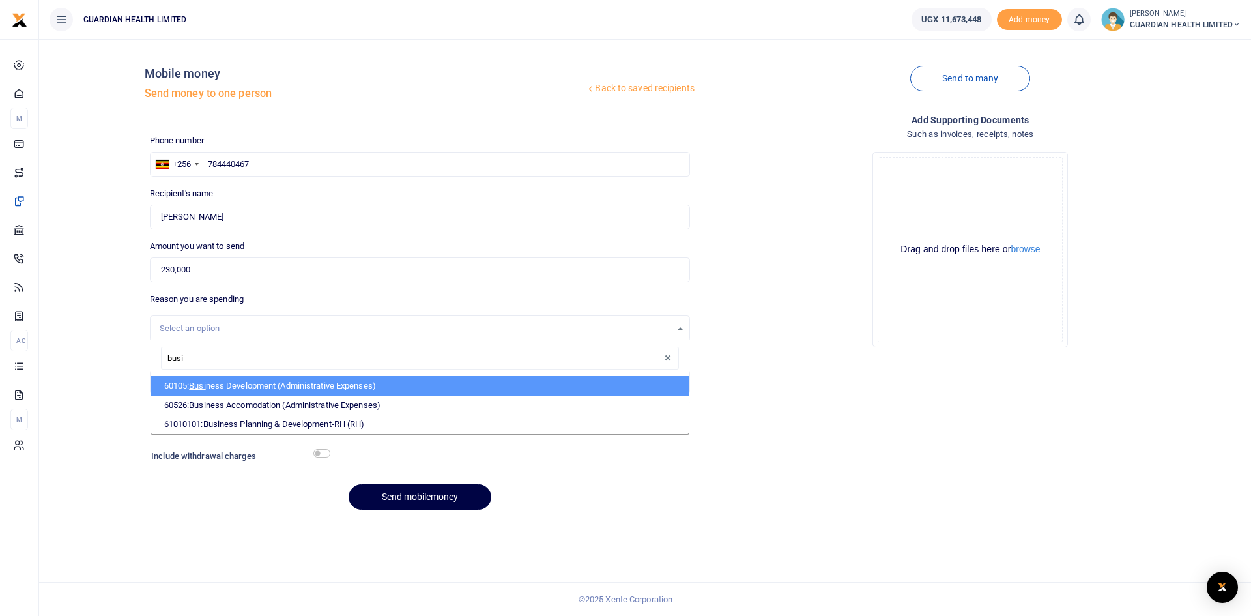
type input "busin"
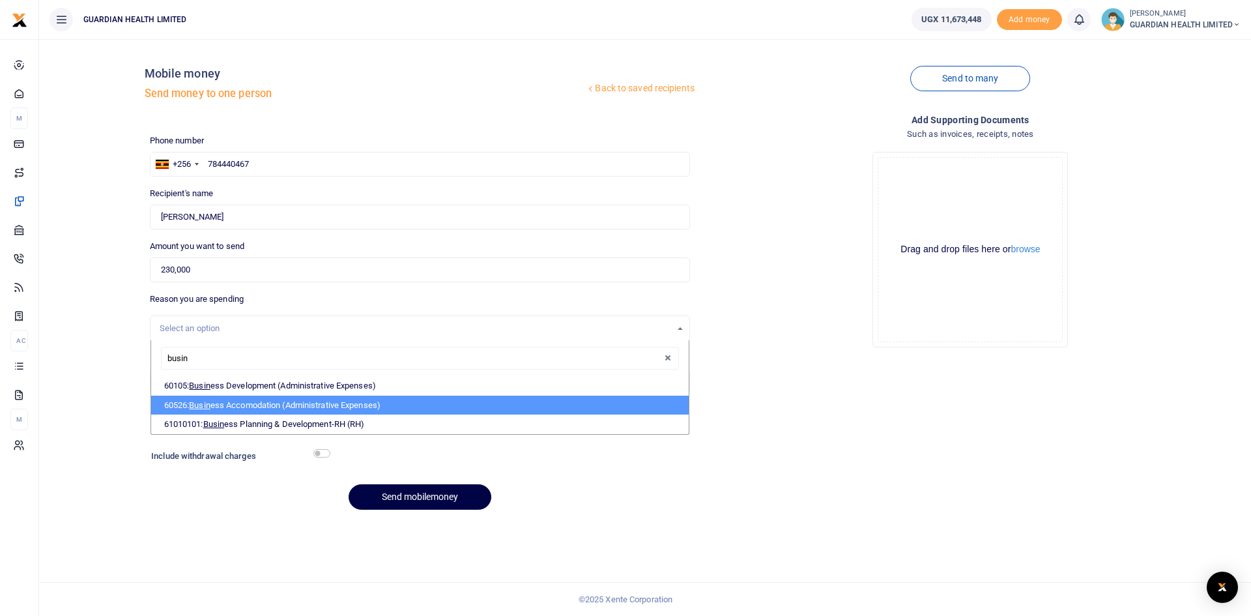
click at [259, 405] on li "60526: Busin ess Accomodation (Administrative Expenses)" at bounding box center [419, 405] width 537 height 20
select select "5435"
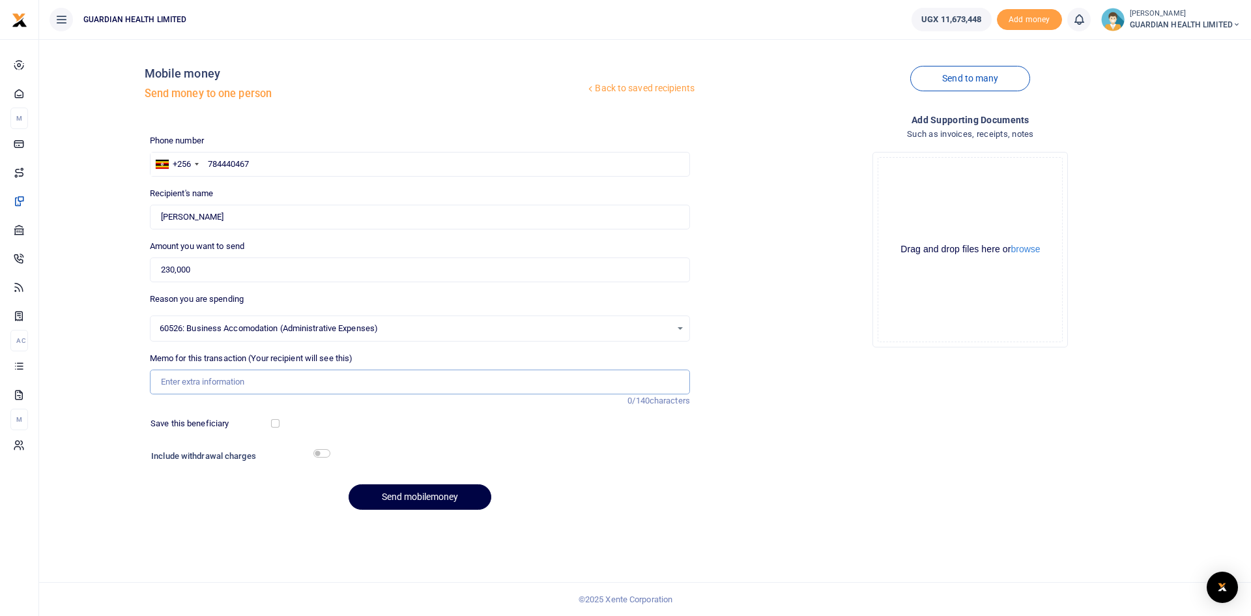
click at [199, 380] on input "Memo for this transaction (Your recipient will see this)" at bounding box center [420, 381] width 540 height 25
type input "T"
click at [284, 380] on input "Airport drop off for Neil and TonyWood" at bounding box center [420, 381] width 540 height 25
type input "Airport drop off for Neil and Tony Wood"
click at [275, 420] on input "checkbox" at bounding box center [275, 423] width 8 height 8
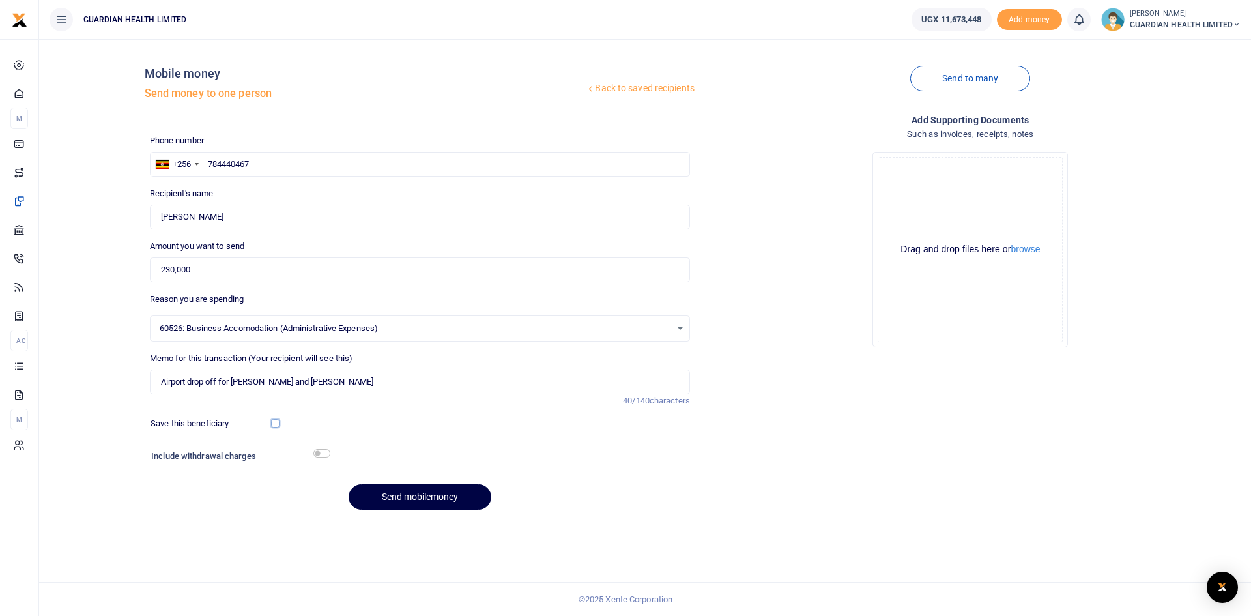
checkbox input "true"
click at [321, 452] on input "checkbox" at bounding box center [321, 453] width 17 height 8
checkbox input "true"
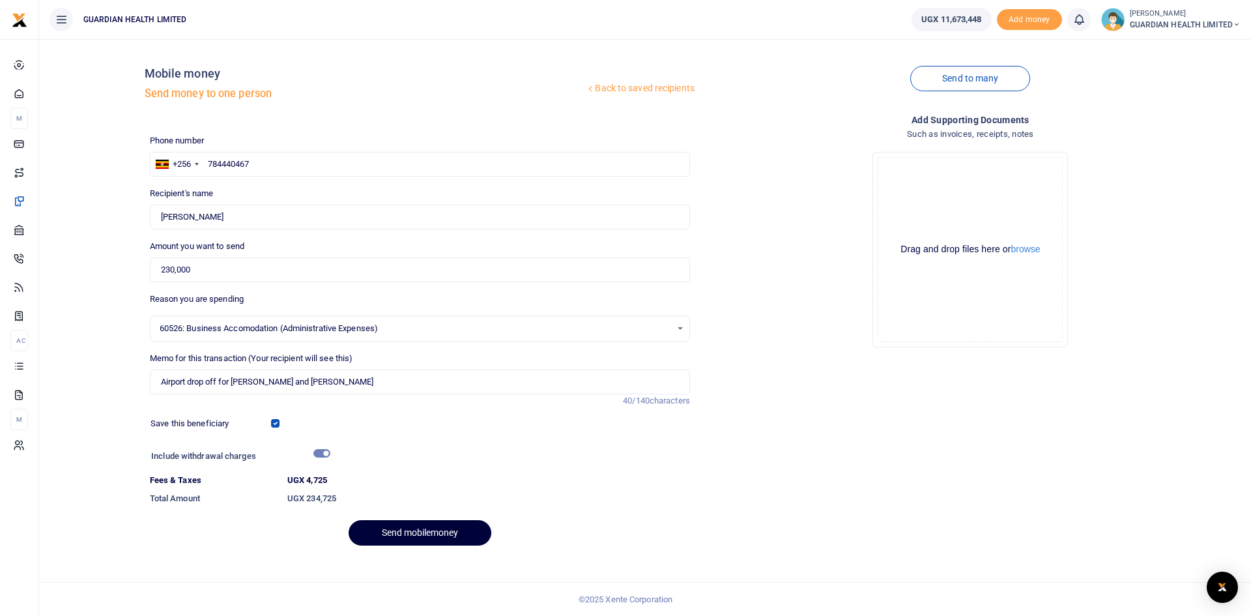
click at [408, 535] on button "Send mobilemoney" at bounding box center [420, 532] width 143 height 25
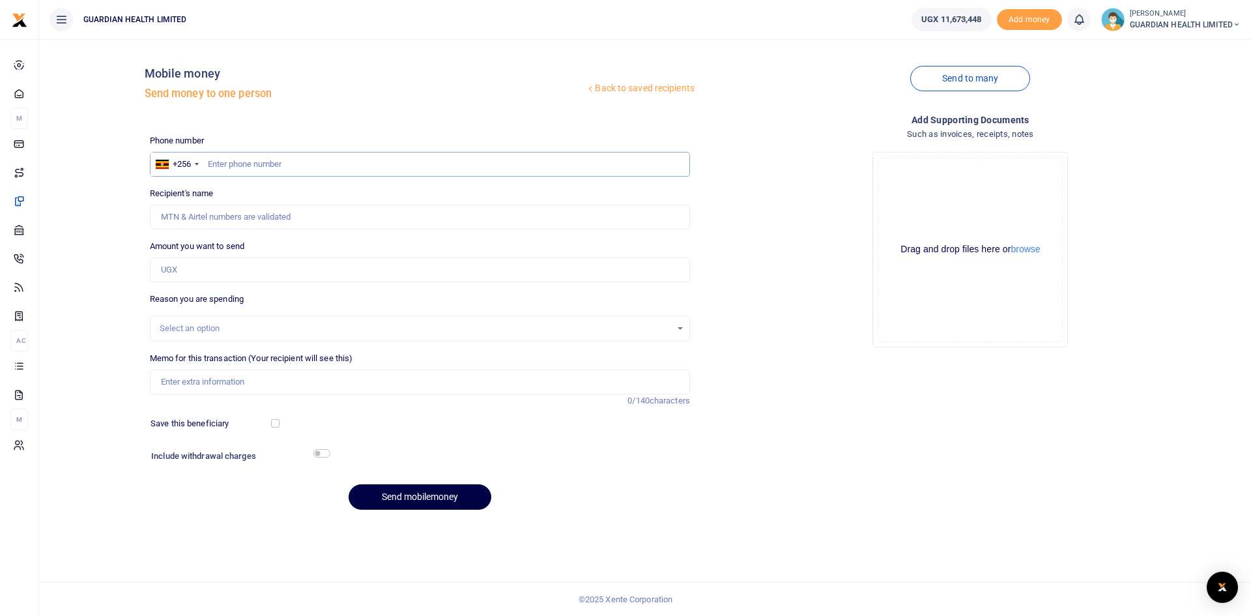
click at [272, 168] on input "text" at bounding box center [420, 164] width 540 height 25
type input "0"
type input "784862638"
click at [227, 271] on input "Amount you want to send" at bounding box center [420, 269] width 540 height 25
type input "David Mark Mukiibi"
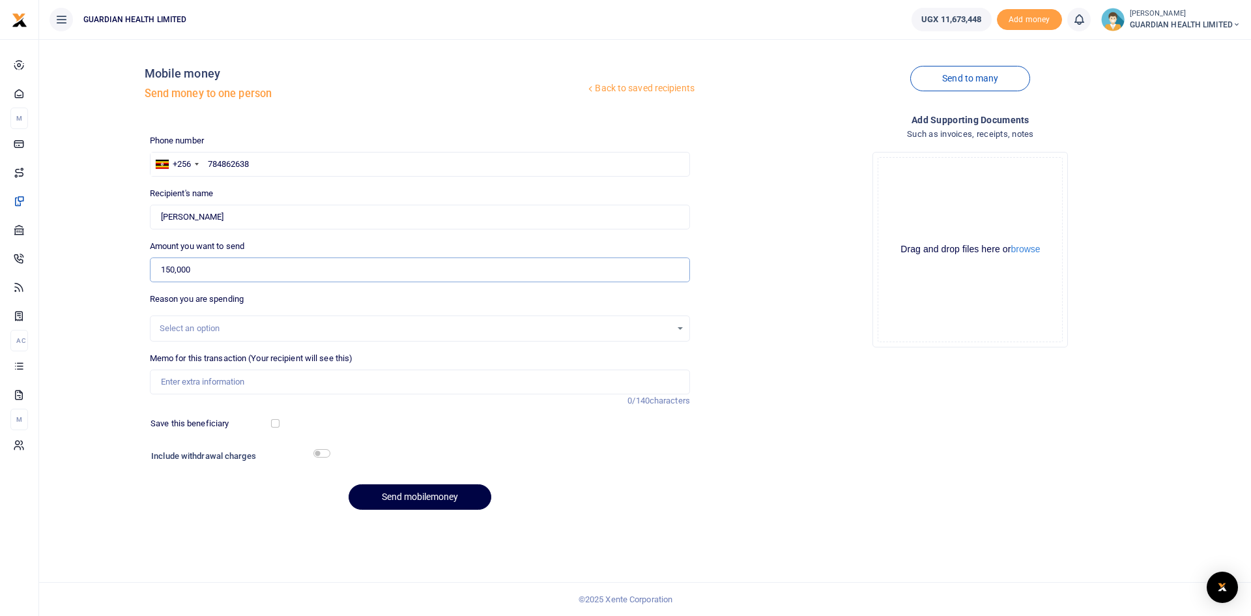
type input "150,000"
click at [227, 332] on div "Select an option" at bounding box center [415, 328] width 511 height 13
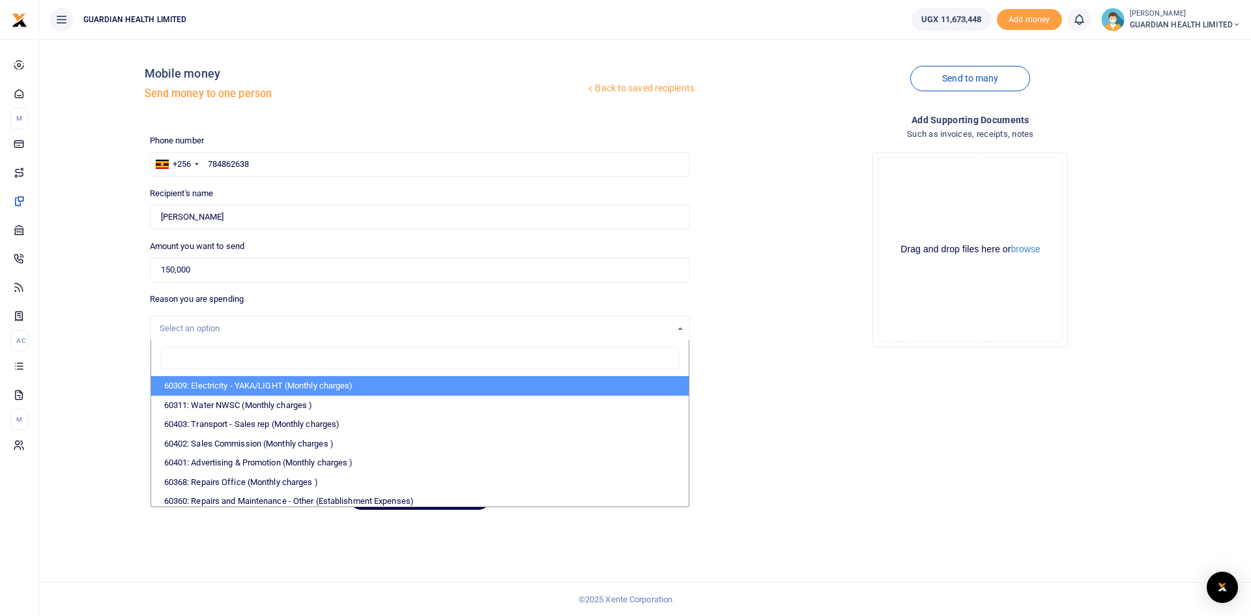
click at [227, 332] on div "Select an option" at bounding box center [415, 328] width 511 height 13
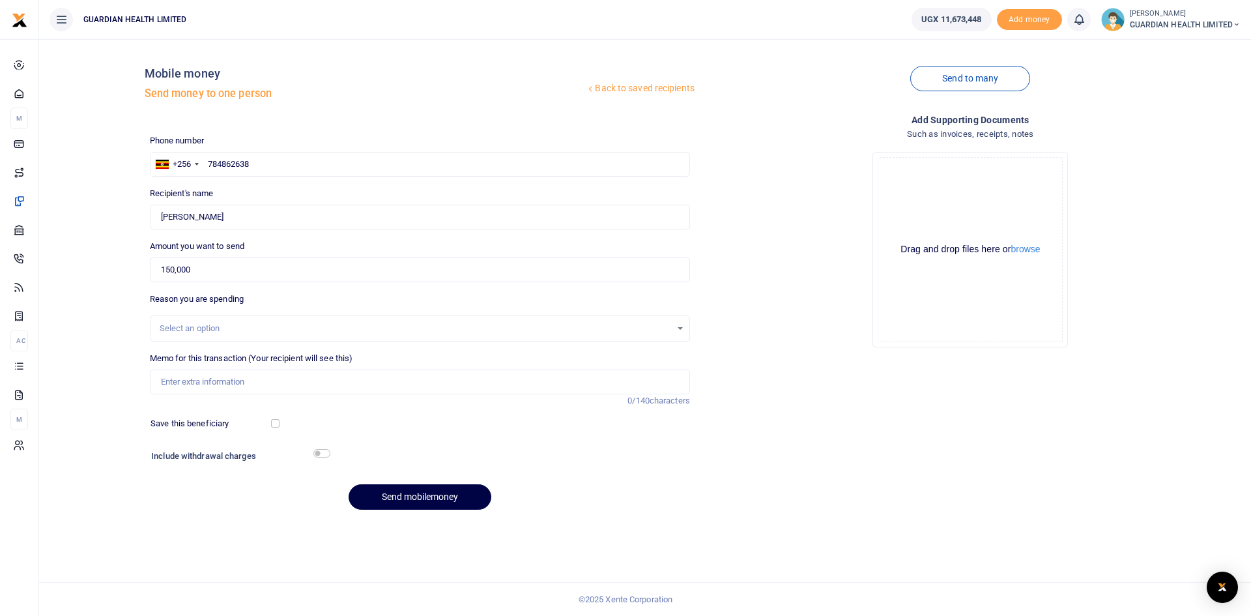
click at [227, 332] on div "Select an option" at bounding box center [415, 328] width 511 height 13
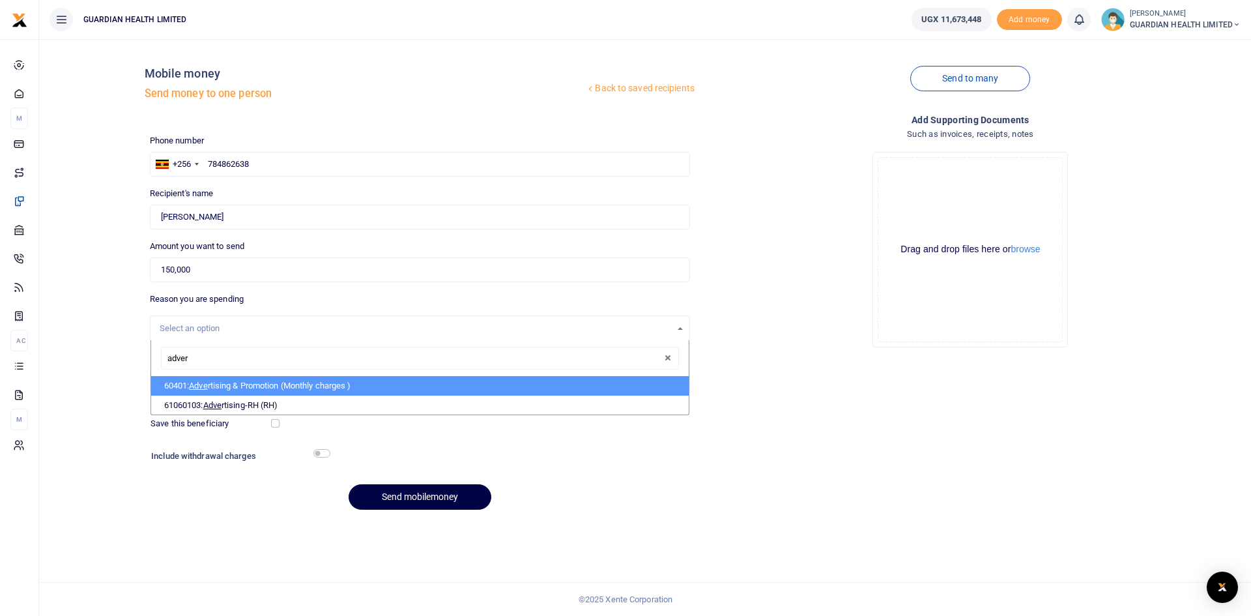
type input "advert"
click at [248, 385] on li "60401: Advert ising & Promotion (Monthly charges )" at bounding box center [419, 386] width 537 height 20
select select "5384"
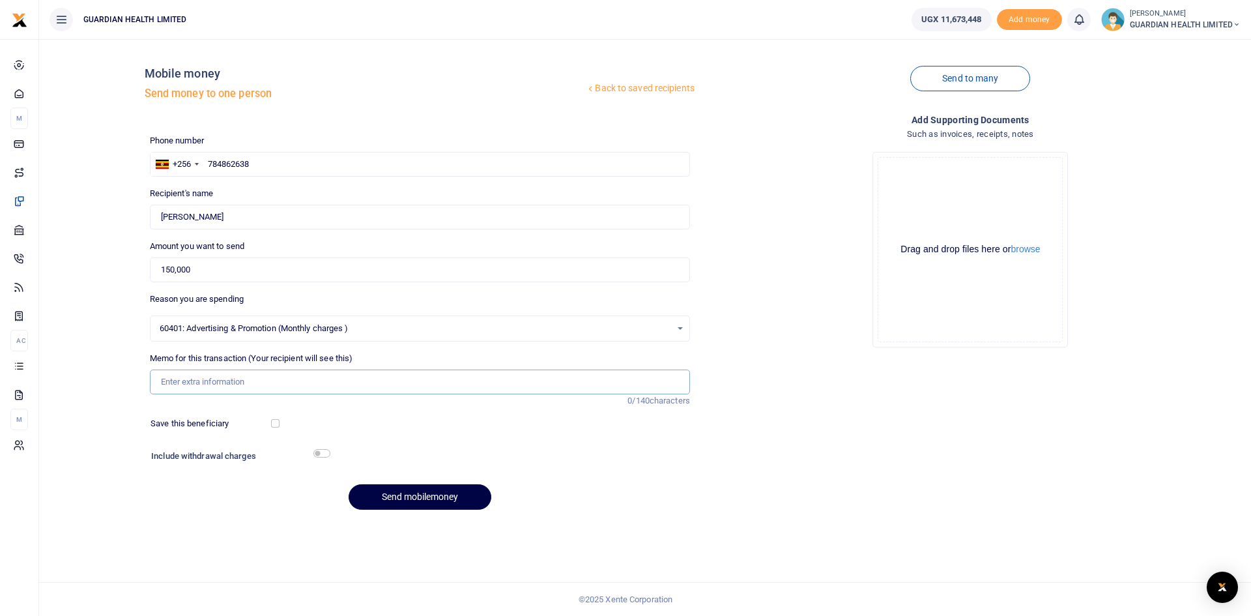
click at [195, 386] on input "Memo for this transaction (Your recipient will see this)" at bounding box center [420, 381] width 540 height 25
type input "Facilitation for participation in the AMDA caravan run for Mbarara 2"
click at [275, 423] on input "checkbox" at bounding box center [275, 423] width 8 height 8
checkbox input "true"
click at [322, 453] on input "checkbox" at bounding box center [321, 453] width 17 height 8
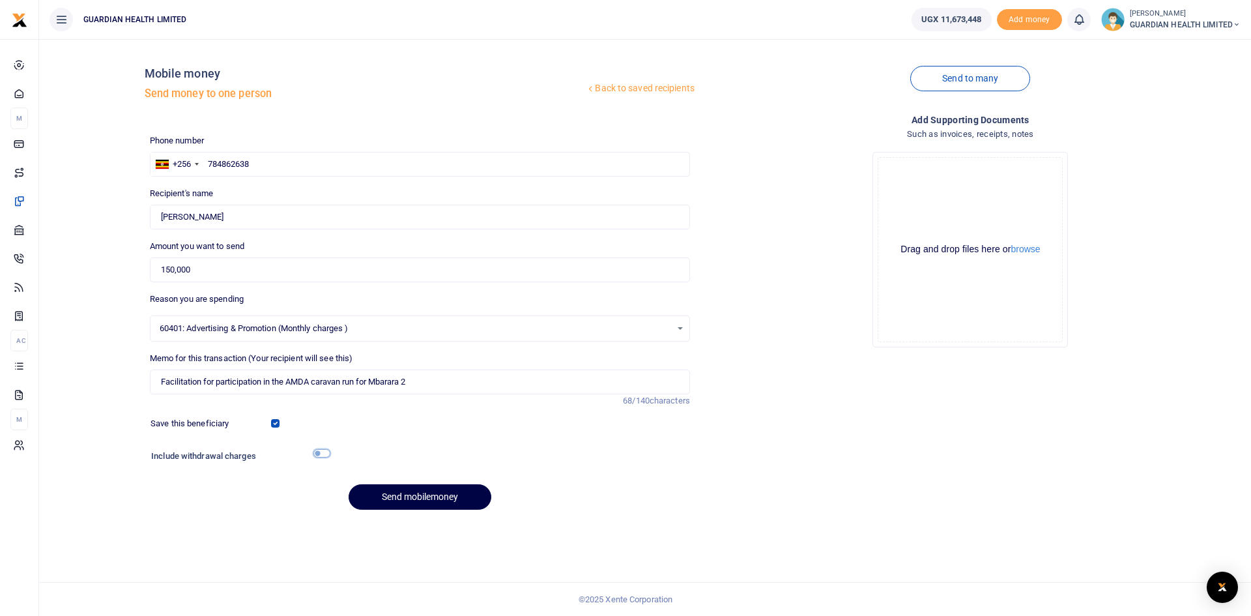
checkbox input "true"
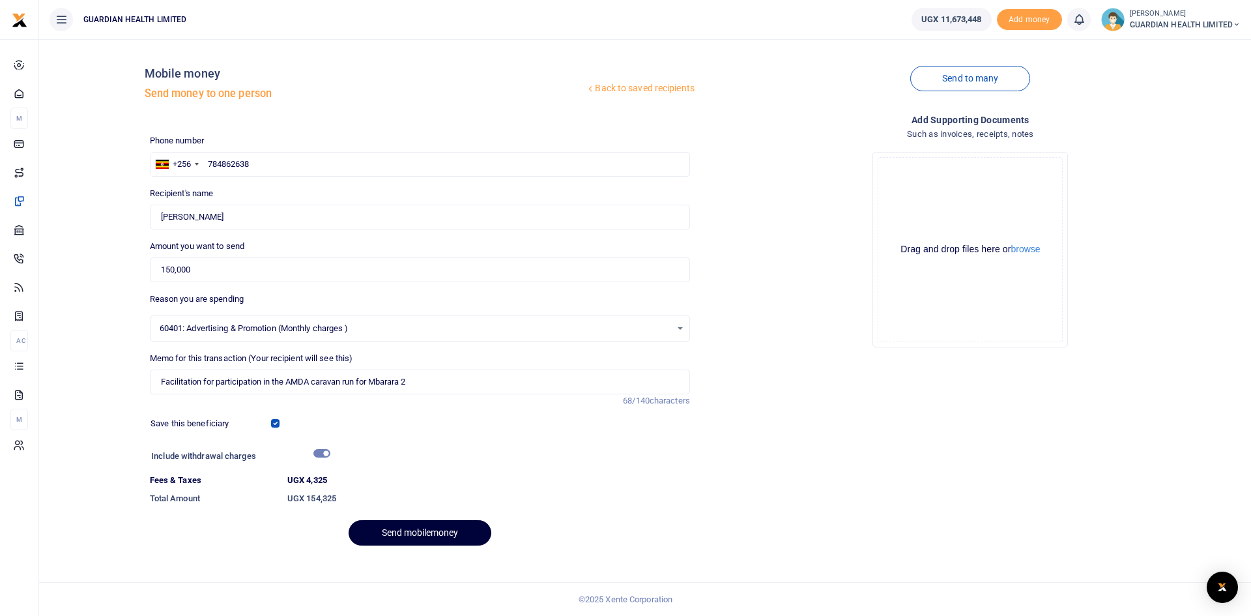
click at [437, 534] on button "Send mobilemoney" at bounding box center [420, 532] width 143 height 25
